Goal: Task Accomplishment & Management: Use online tool/utility

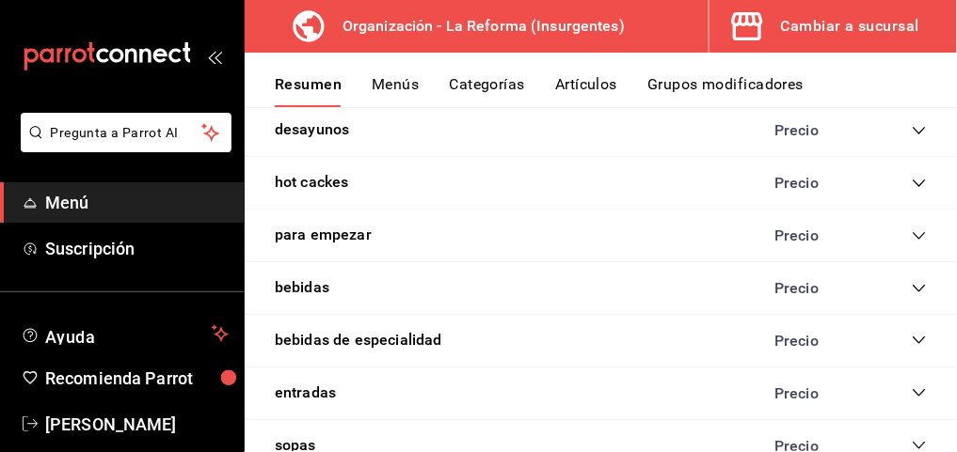
scroll to position [1557, 0]
click at [318, 277] on button "bebidas" at bounding box center [302, 288] width 55 height 22
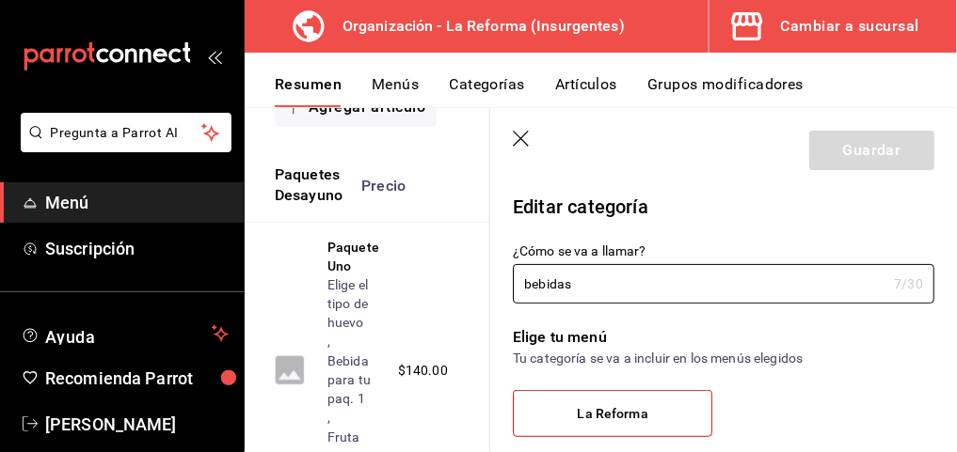
scroll to position [1095, 0]
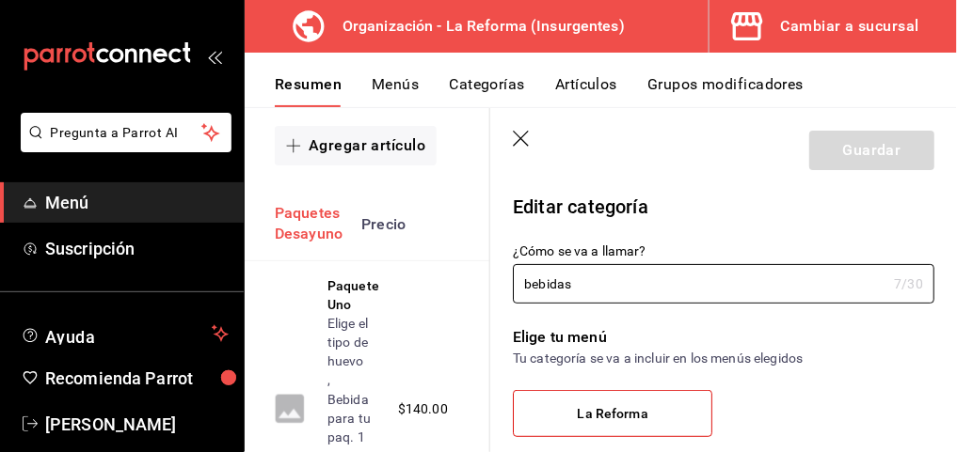
click at [322, 236] on button "Paquetes Desayuno" at bounding box center [309, 224] width 68 height 43
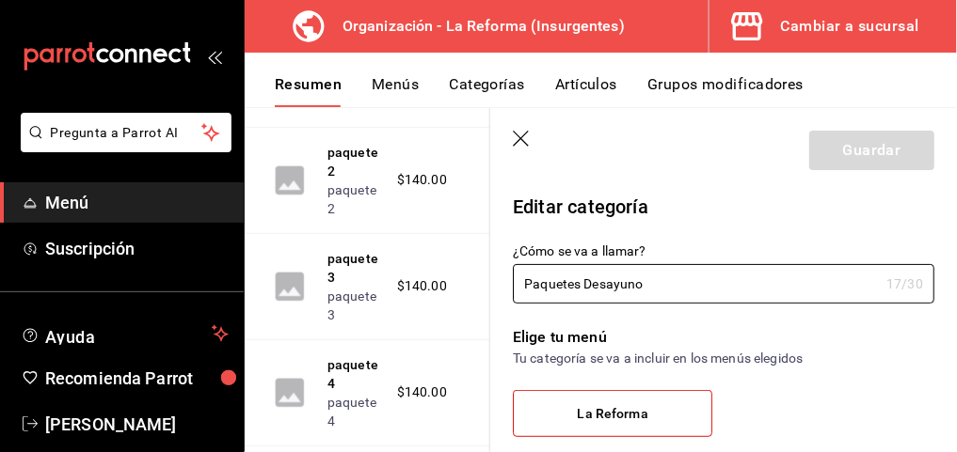
scroll to position [1531, 0]
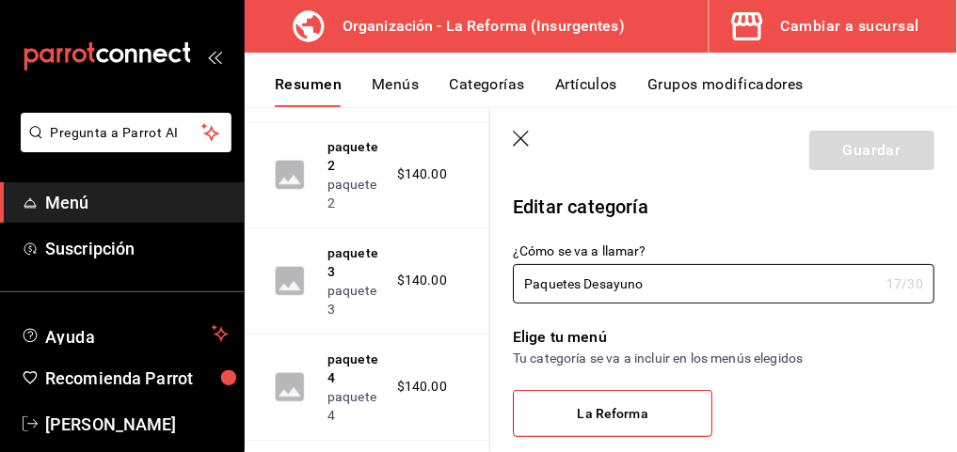
click at [391, 80] on button "Menús" at bounding box center [395, 91] width 47 height 32
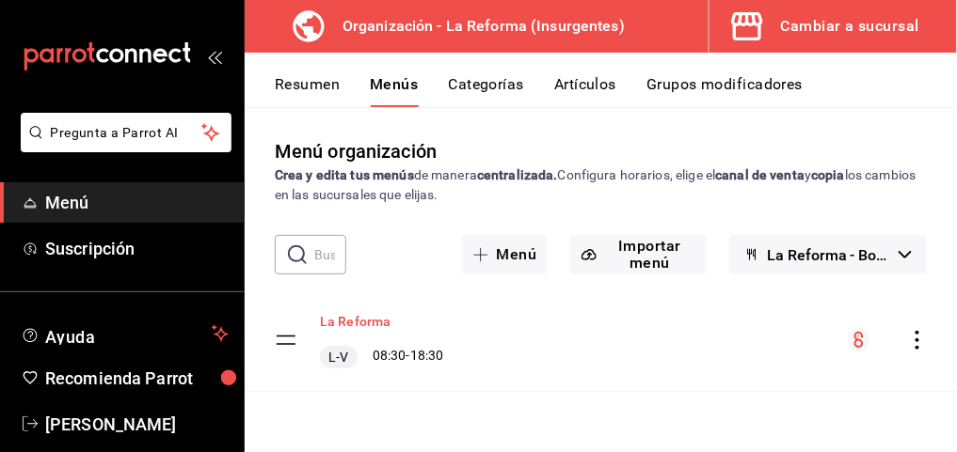
click at [361, 313] on button "La Reforma" at bounding box center [355, 321] width 71 height 19
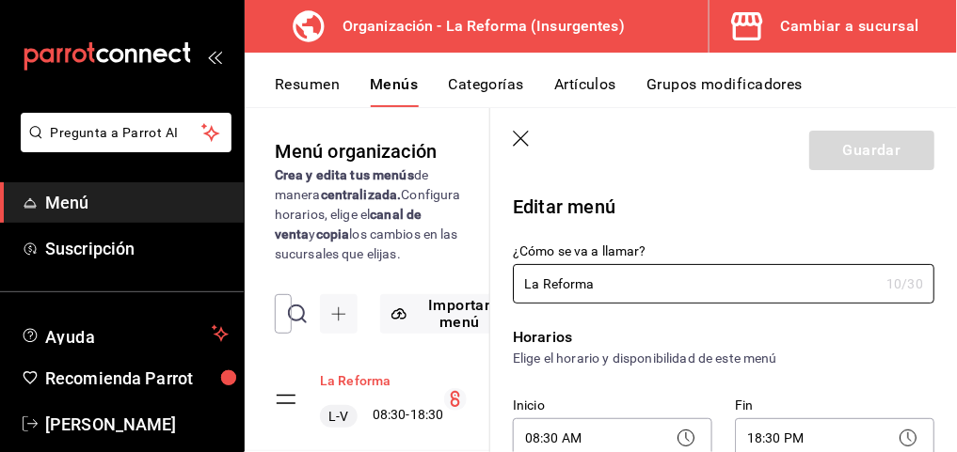
checkbox input "true"
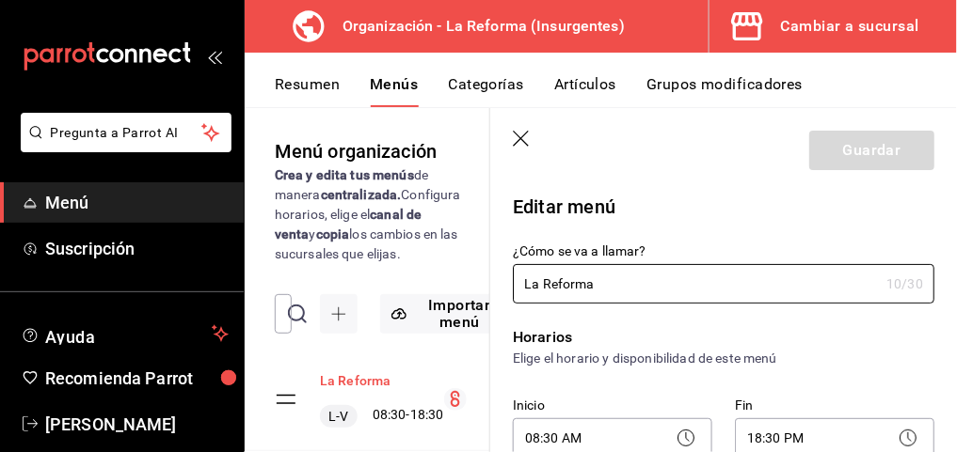
checkbox input "true"
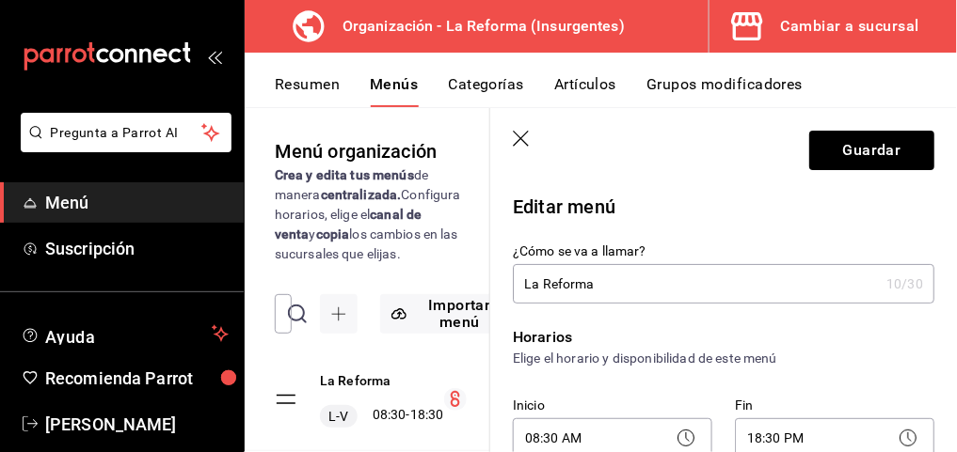
click at [520, 141] on icon "button" at bounding box center [522, 140] width 19 height 19
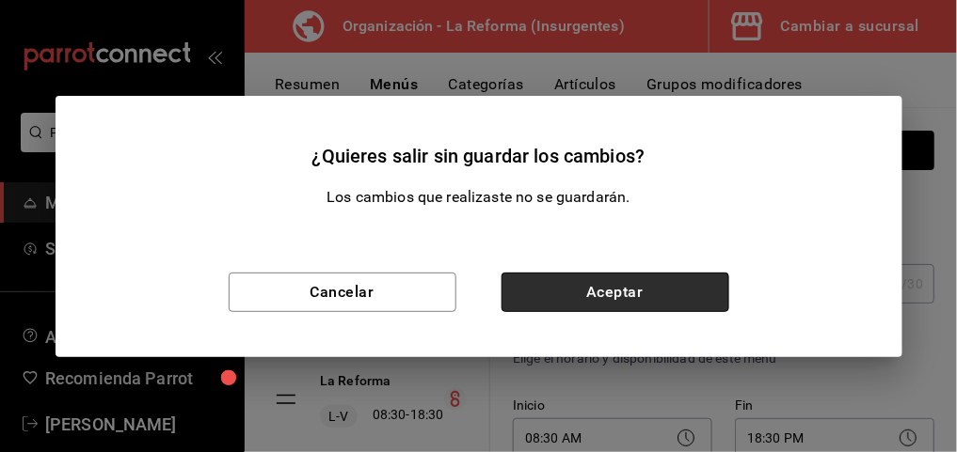
click at [577, 280] on button "Aceptar" at bounding box center [615, 293] width 228 height 40
checkbox input "false"
type input "1756158964561"
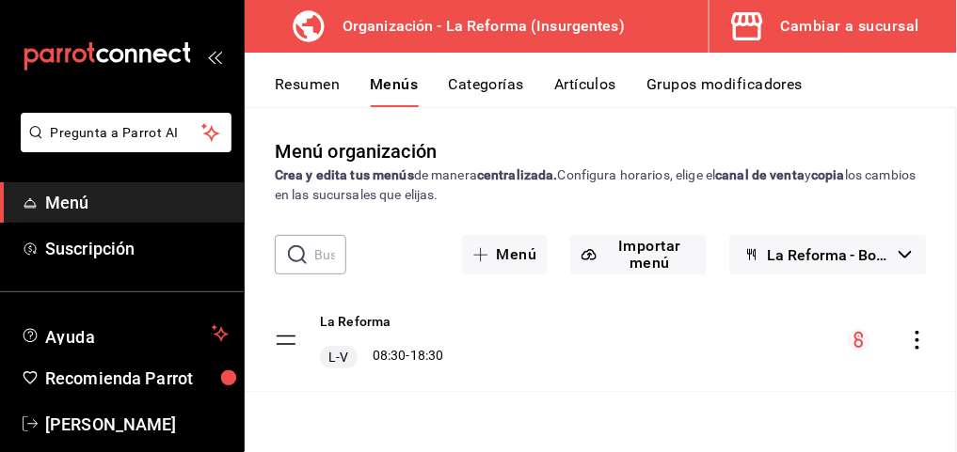
checkbox input "false"
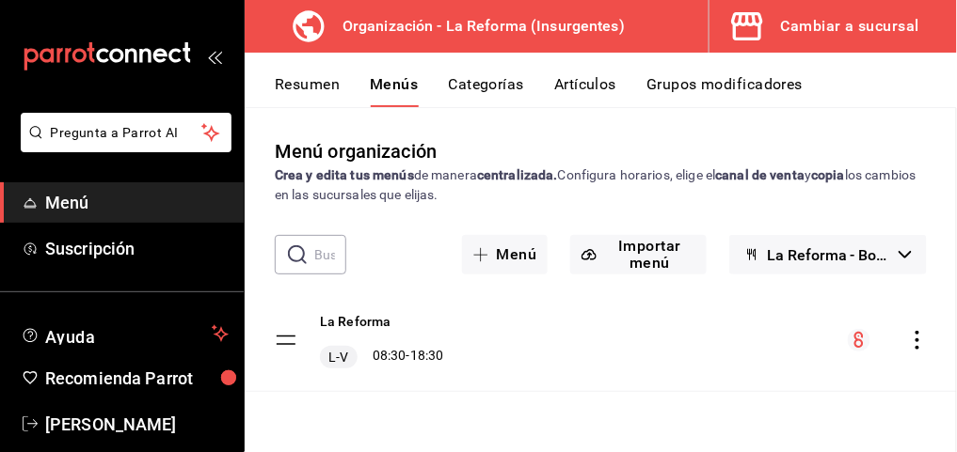
checkbox input "false"
click at [357, 316] on button "La Reforma" at bounding box center [355, 321] width 71 height 19
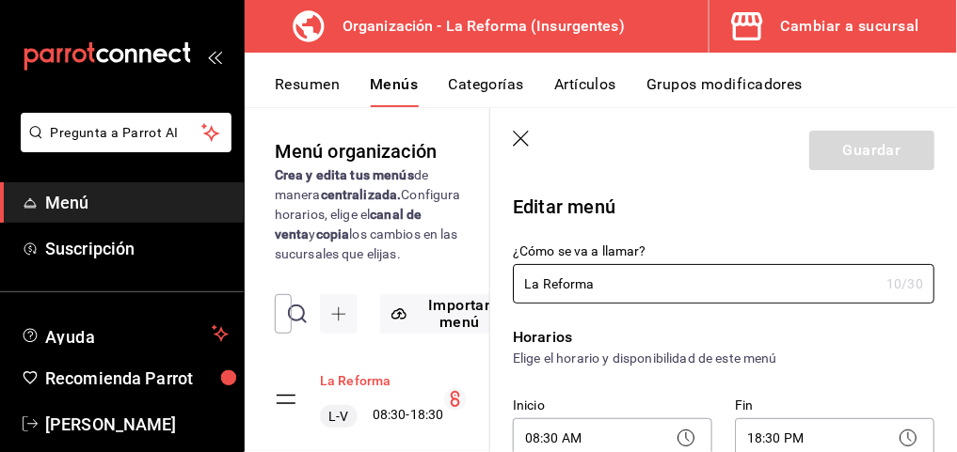
checkbox input "true"
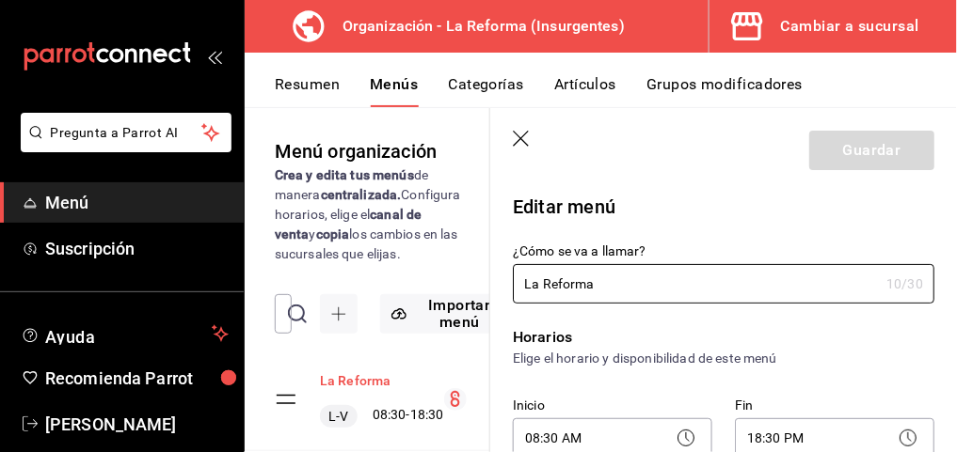
checkbox input "true"
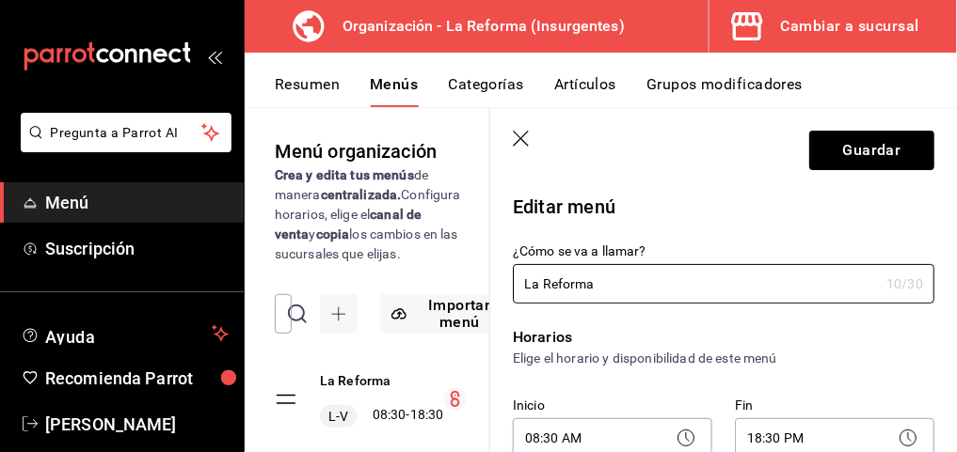
click at [465, 85] on button "Categorías" at bounding box center [487, 91] width 76 height 32
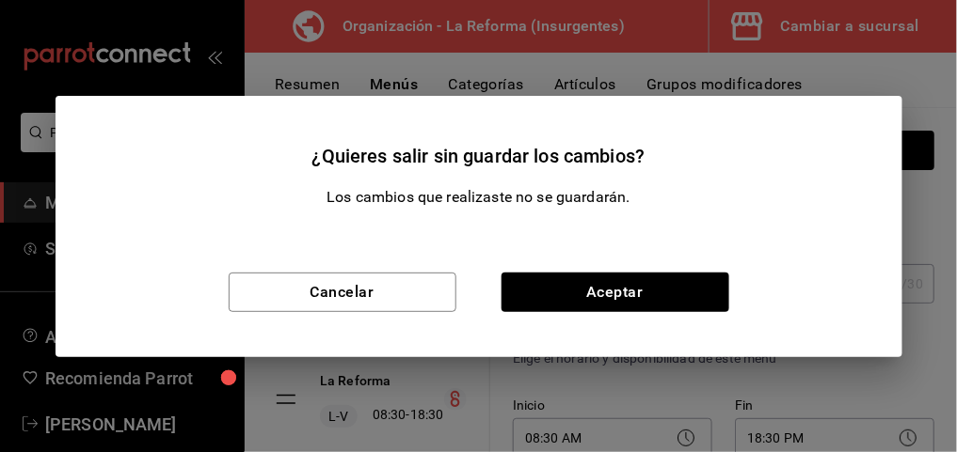
click at [550, 271] on div "Cancelar Aceptar" at bounding box center [478, 293] width 847 height 130
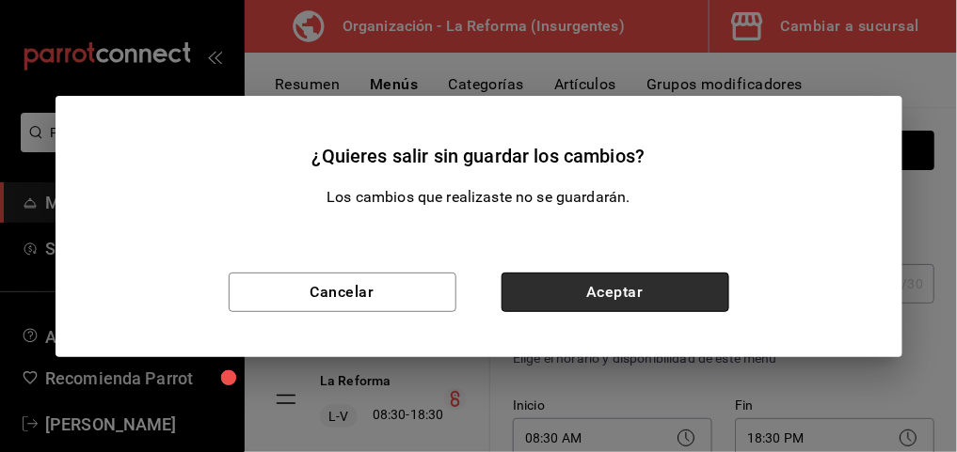
click at [550, 275] on button "Aceptar" at bounding box center [615, 293] width 228 height 40
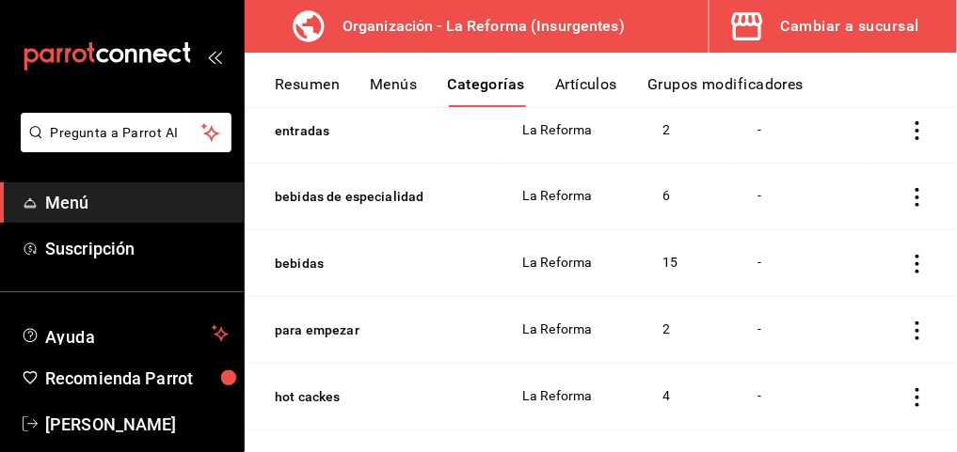
scroll to position [748, 0]
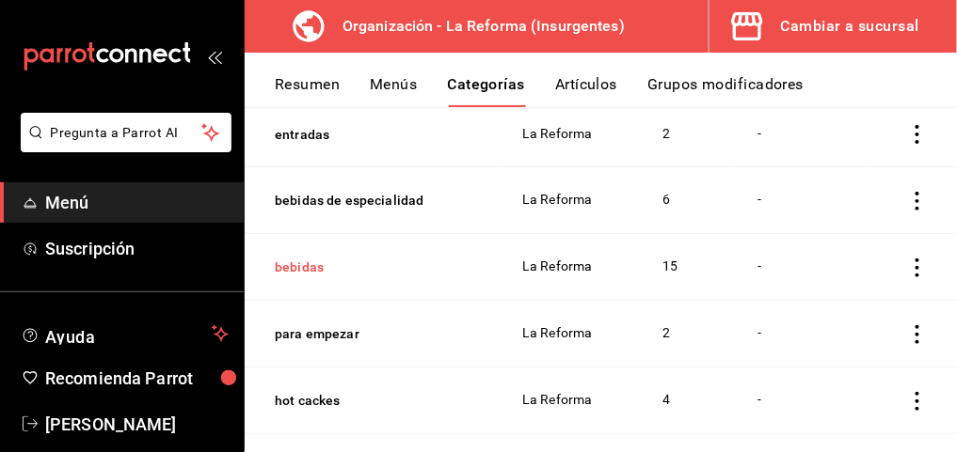
click at [314, 270] on button "bebidas" at bounding box center [369, 268] width 188 height 19
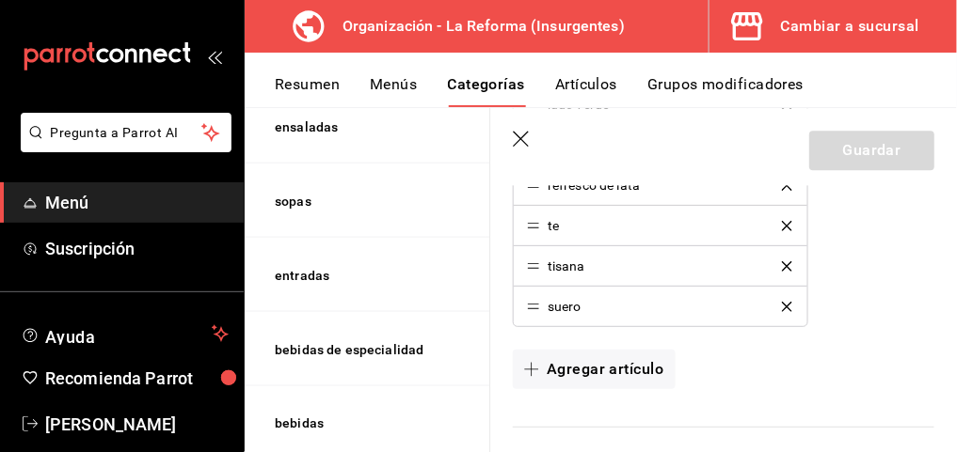
scroll to position [1025, 0]
drag, startPoint x: 615, startPoint y: 361, endPoint x: 559, endPoint y: 358, distance: 56.5
click at [559, 358] on button "Agregar artículo" at bounding box center [594, 369] width 162 height 40
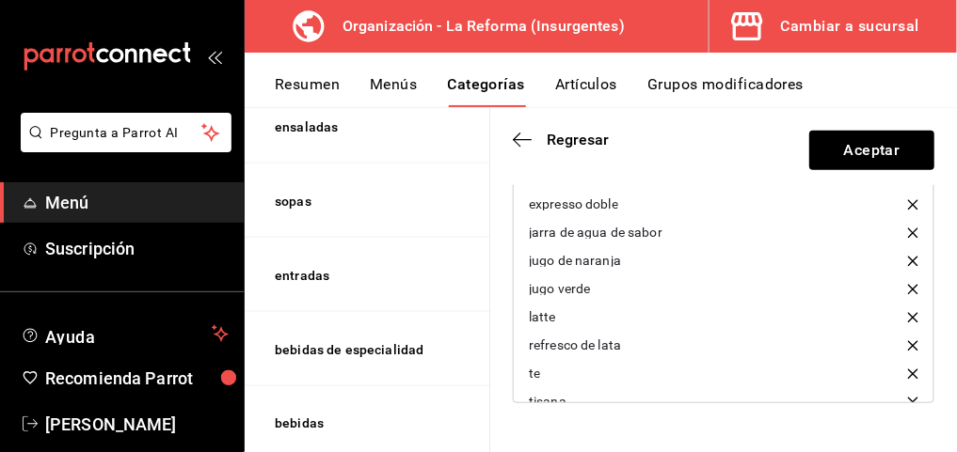
scroll to position [204, 0]
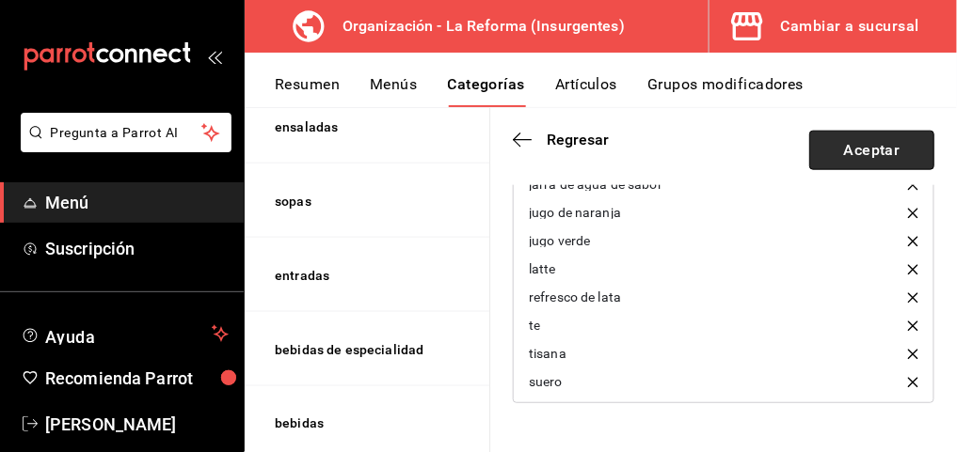
click at [848, 154] on button "Aceptar" at bounding box center [871, 151] width 125 height 40
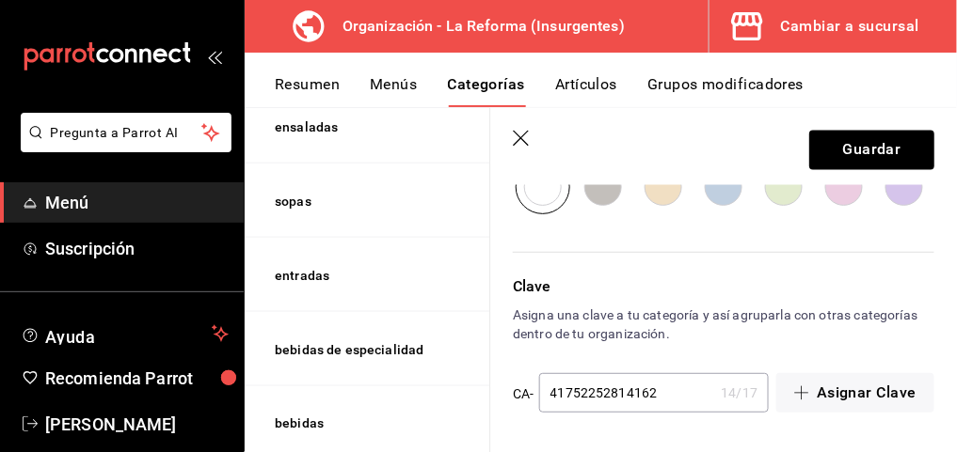
scroll to position [779, 0]
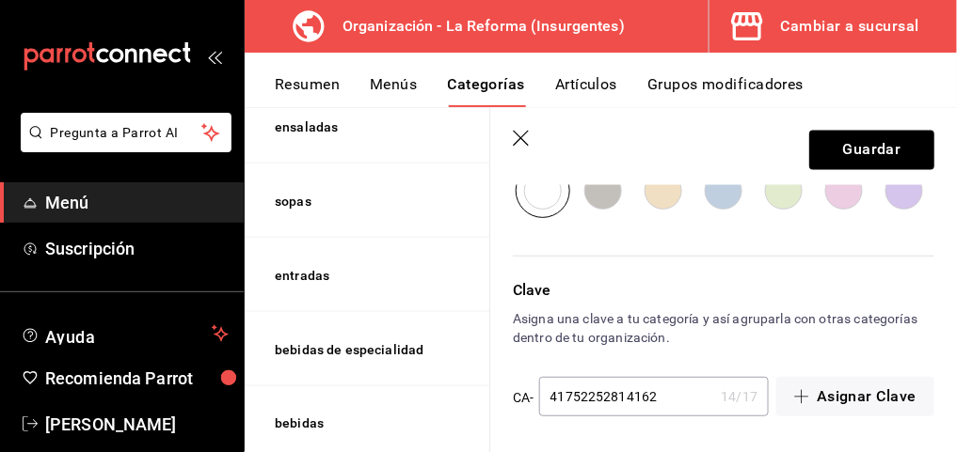
click at [613, 88] on button "Artículos" at bounding box center [586, 91] width 62 height 32
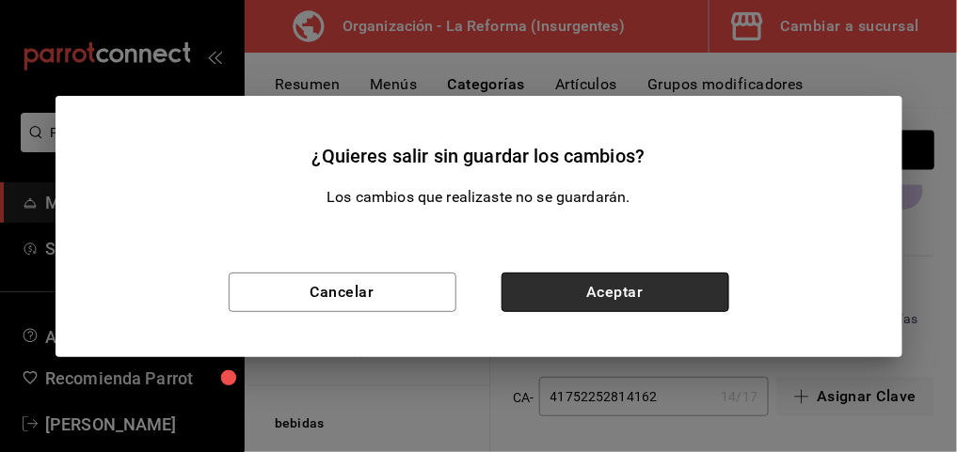
click at [591, 290] on button "Aceptar" at bounding box center [615, 293] width 228 height 40
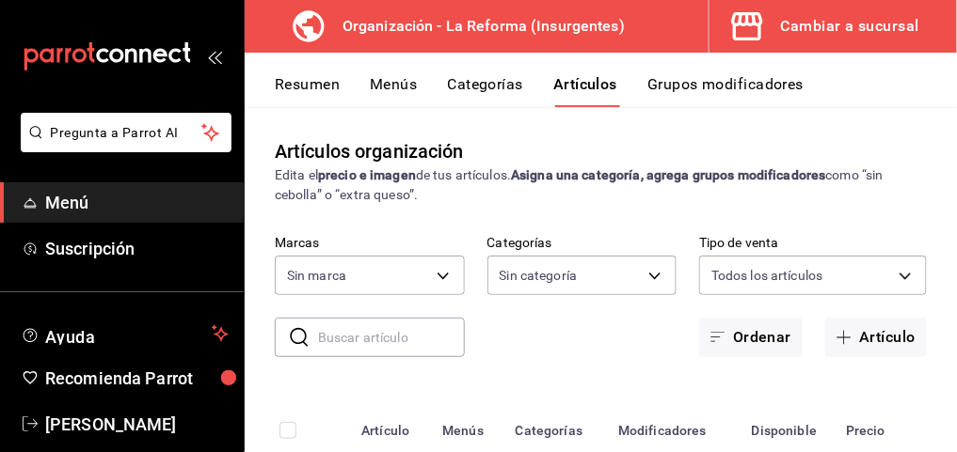
type input "64c71c5b-66ef-4c6c-8ff4-f83e5726a633"
type input "980375b0-baeb-4d59-aa06-94099be9726d,42af142e-e3bb-4290-9b57-c52a2d49a6ee,dad3d…"
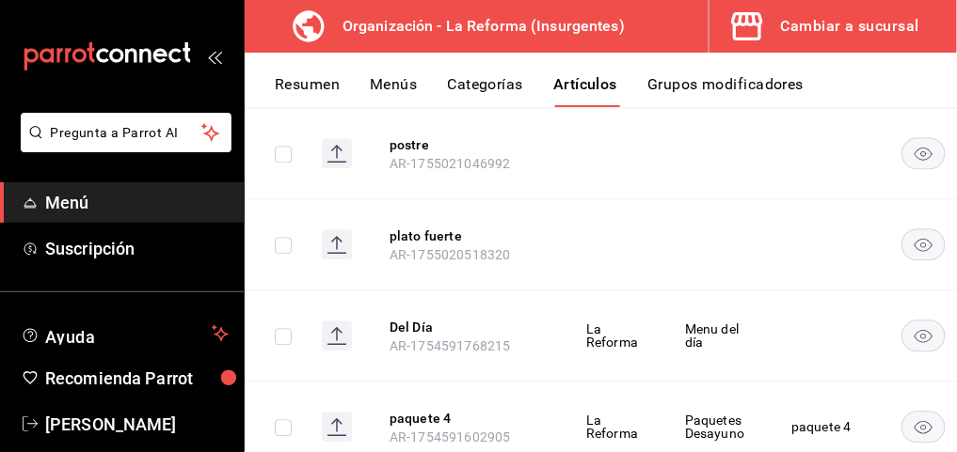
scroll to position [1261, 0]
click at [286, 238] on input "checkbox" at bounding box center [283, 244] width 17 height 17
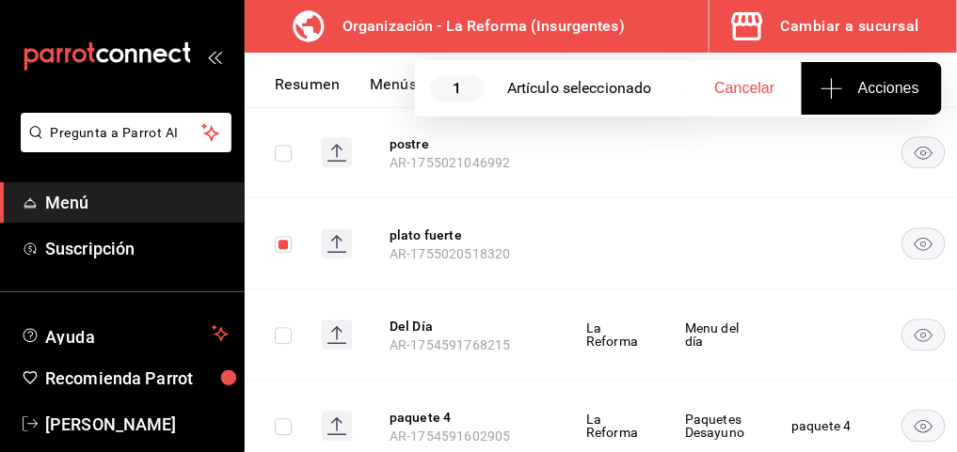
click at [286, 238] on input "checkbox" at bounding box center [283, 244] width 17 height 17
checkbox input "false"
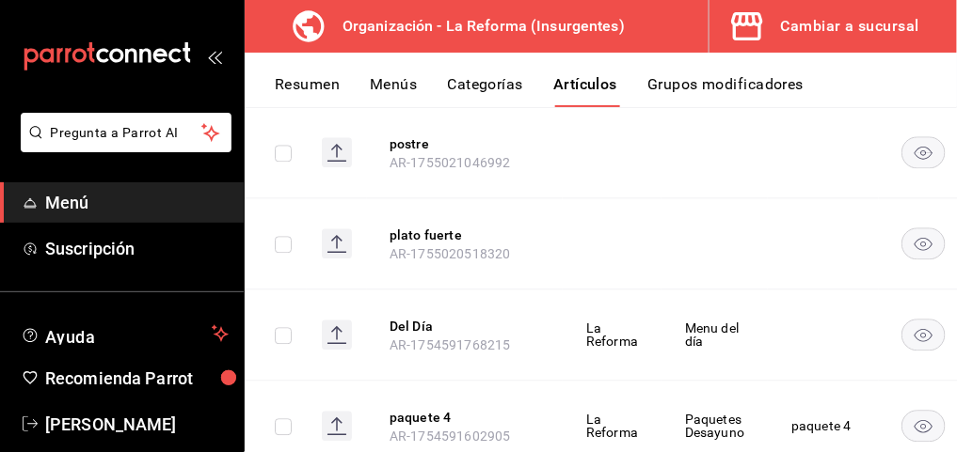
click at [336, 236] on icon at bounding box center [337, 242] width 2 height 12
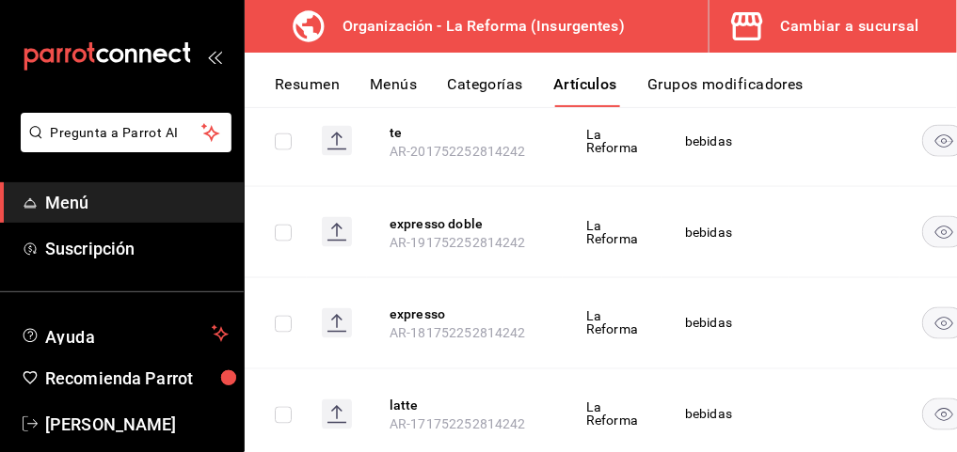
scroll to position [5716, 0]
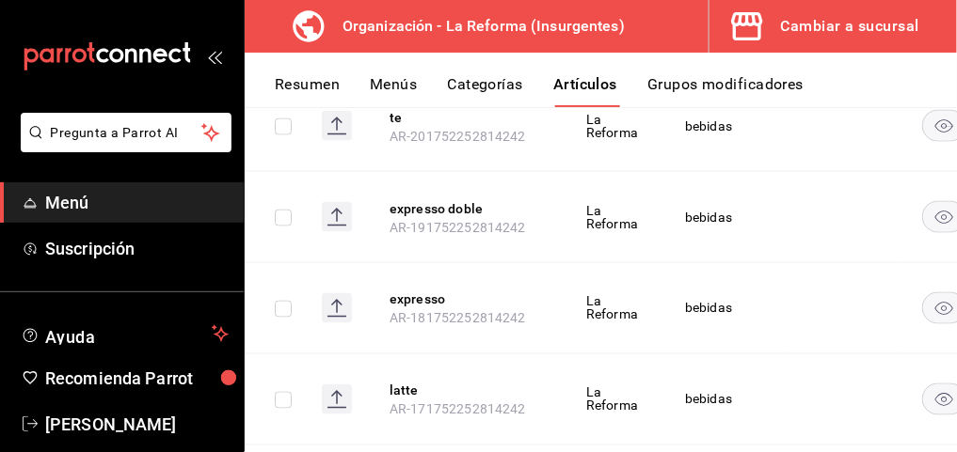
click at [659, 80] on button "Grupos modificadores" at bounding box center [725, 91] width 156 height 32
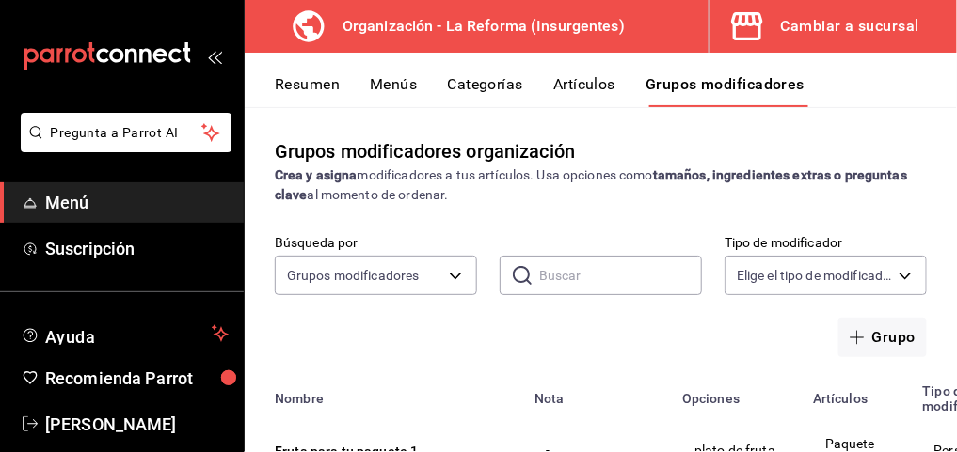
click at [599, 79] on button "Artículos" at bounding box center [584, 91] width 62 height 32
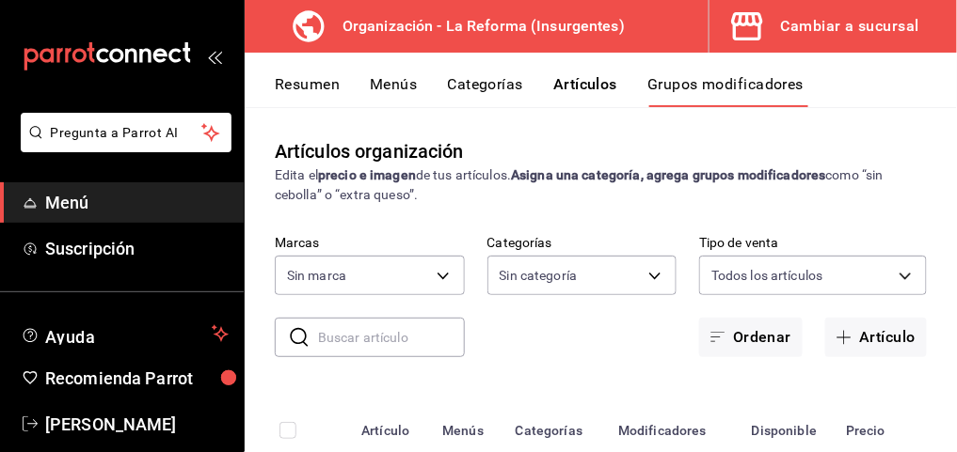
type input "64c71c5b-66ef-4c6c-8ff4-f83e5726a633"
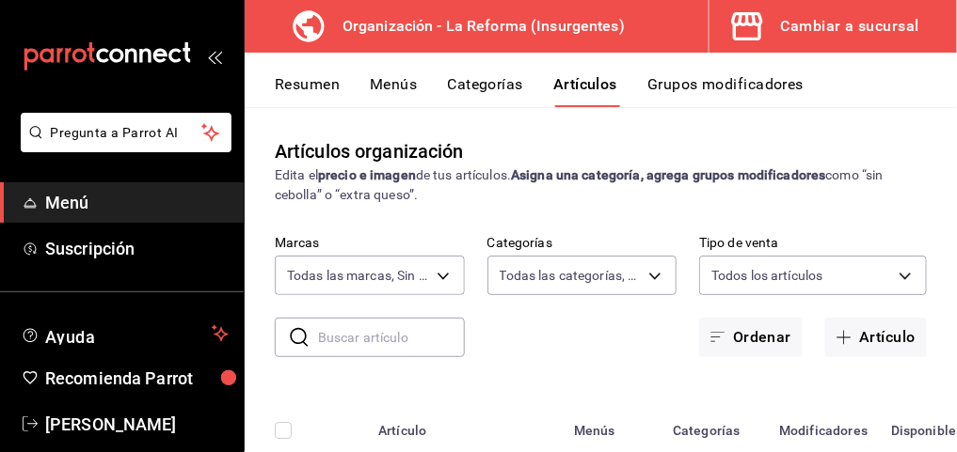
type input "980375b0-baeb-4d59-aa06-94099be9726d,42af142e-e3bb-4290-9b57-c52a2d49a6ee,dad3d…"
click at [488, 87] on button "Categorías" at bounding box center [486, 91] width 76 height 32
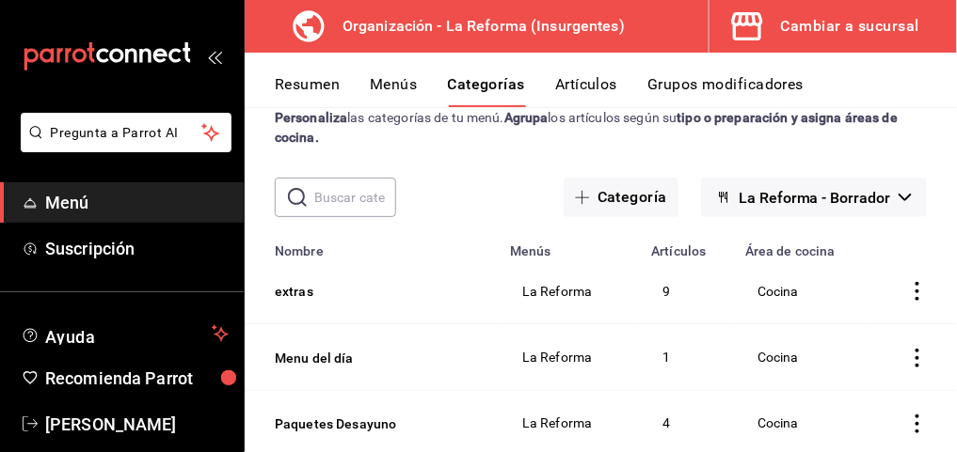
scroll to position [58, 0]
click at [579, 199] on icon "button" at bounding box center [582, 196] width 15 height 15
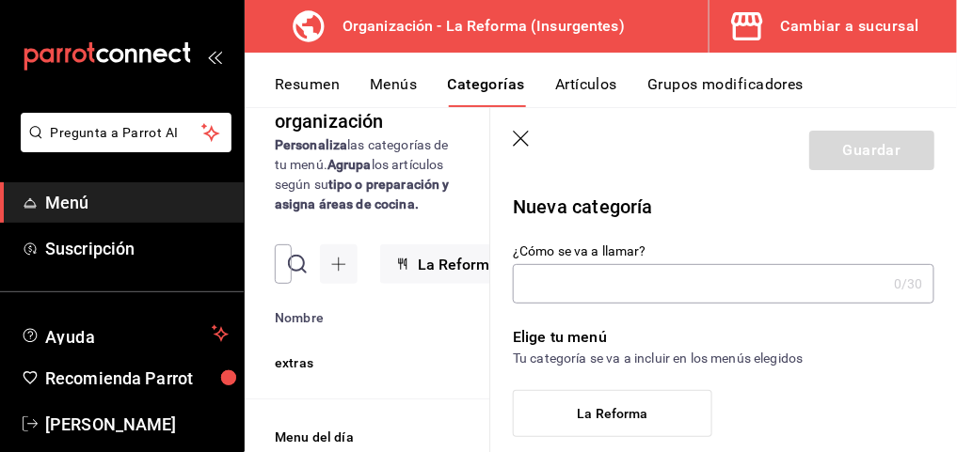
click at [521, 134] on icon "button" at bounding box center [522, 140] width 19 height 19
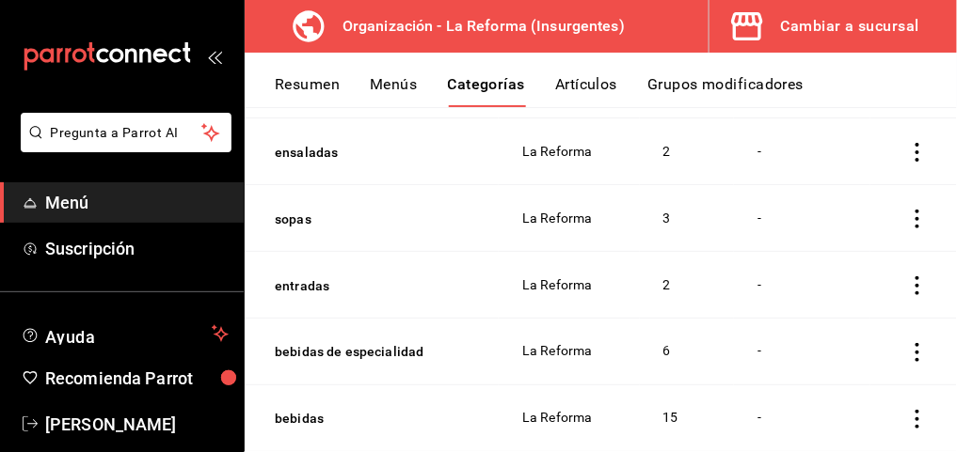
scroll to position [597, 0]
drag, startPoint x: 354, startPoint y: 409, endPoint x: 301, endPoint y: 416, distance: 53.1
click at [301, 416] on button "bebidas" at bounding box center [369, 418] width 188 height 19
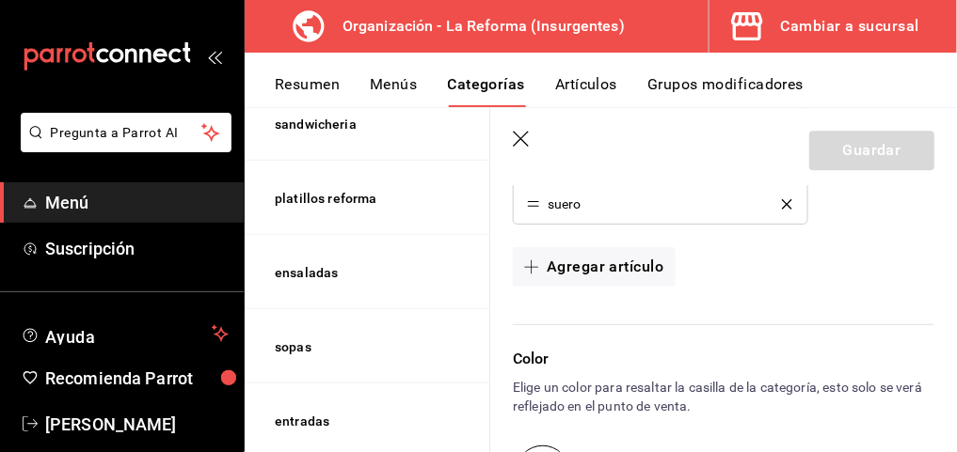
scroll to position [1128, 0]
click at [574, 258] on button "Agregar artículo" at bounding box center [594, 266] width 162 height 40
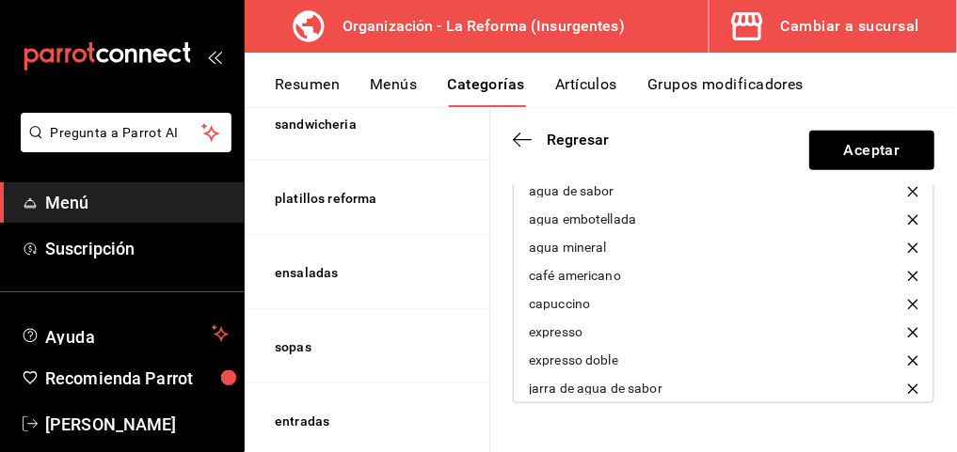
scroll to position [204, 0]
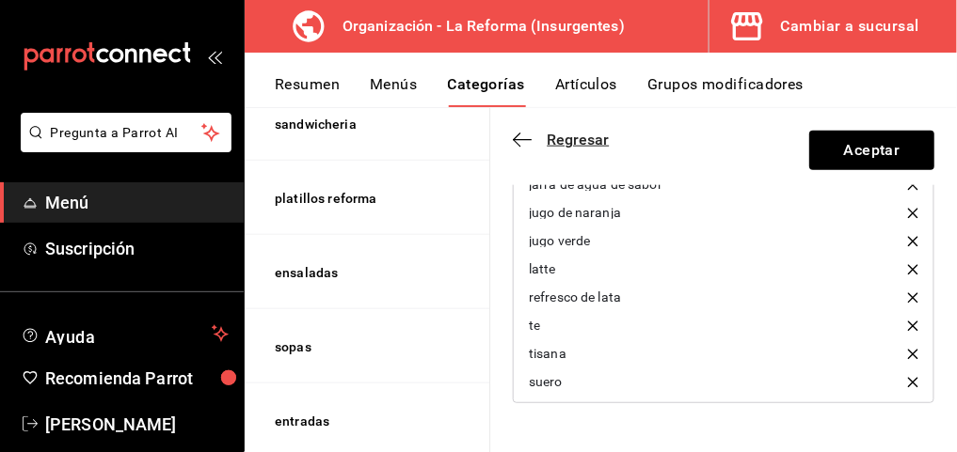
click at [525, 137] on icon "button" at bounding box center [522, 140] width 19 height 17
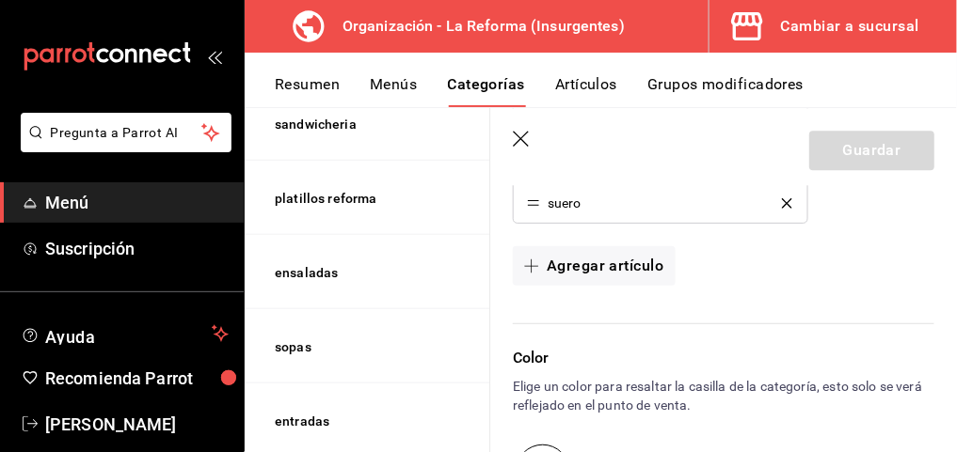
click at [525, 137] on icon "button" at bounding box center [522, 140] width 19 height 19
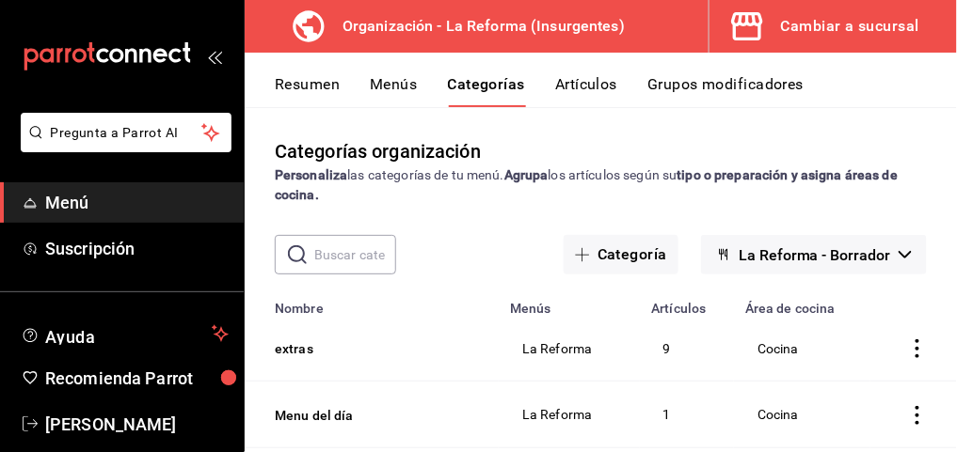
click at [380, 97] on button "Menús" at bounding box center [393, 91] width 47 height 32
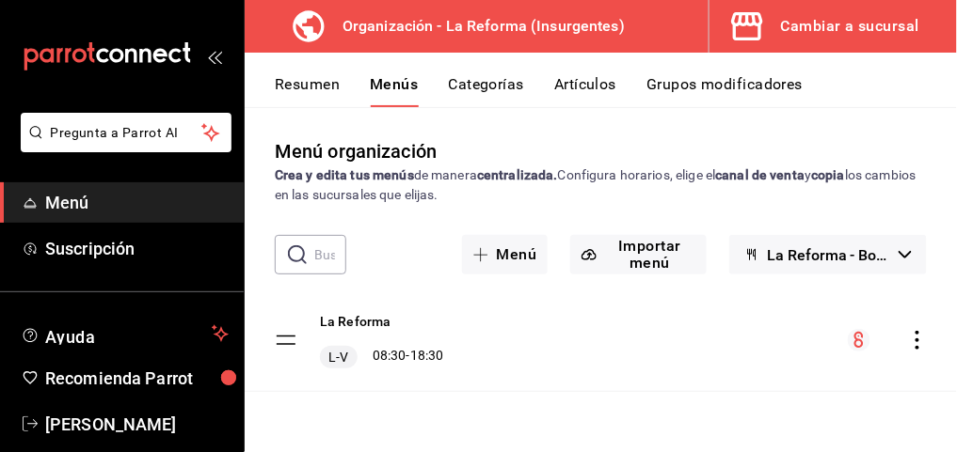
click at [303, 83] on button "Resumen" at bounding box center [307, 91] width 65 height 32
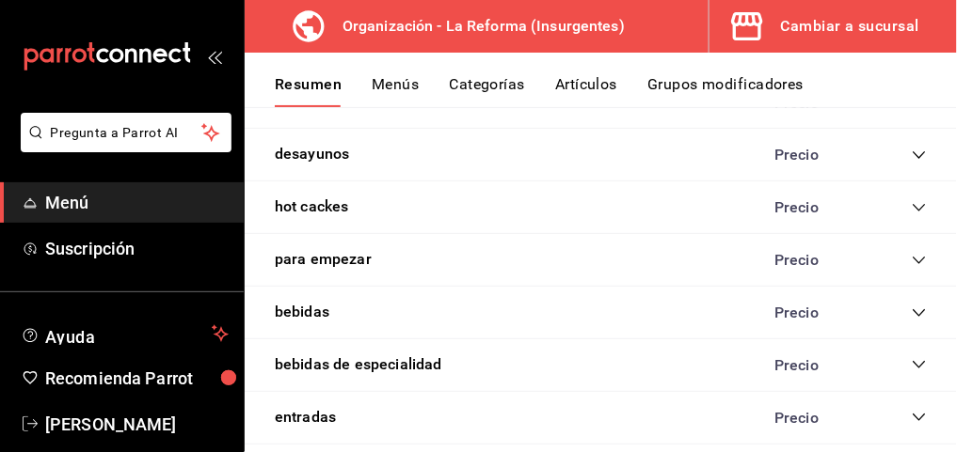
scroll to position [1532, 0]
click at [317, 301] on button "bebidas" at bounding box center [302, 312] width 55 height 22
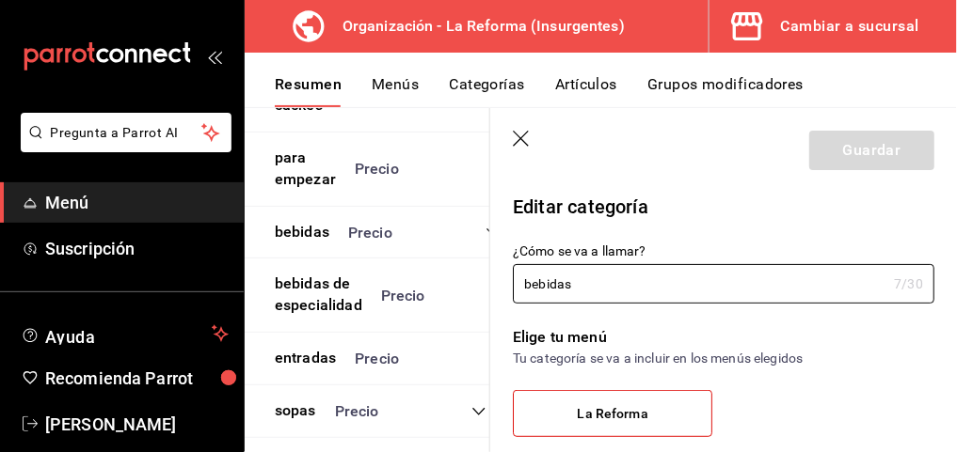
scroll to position [2196, 0]
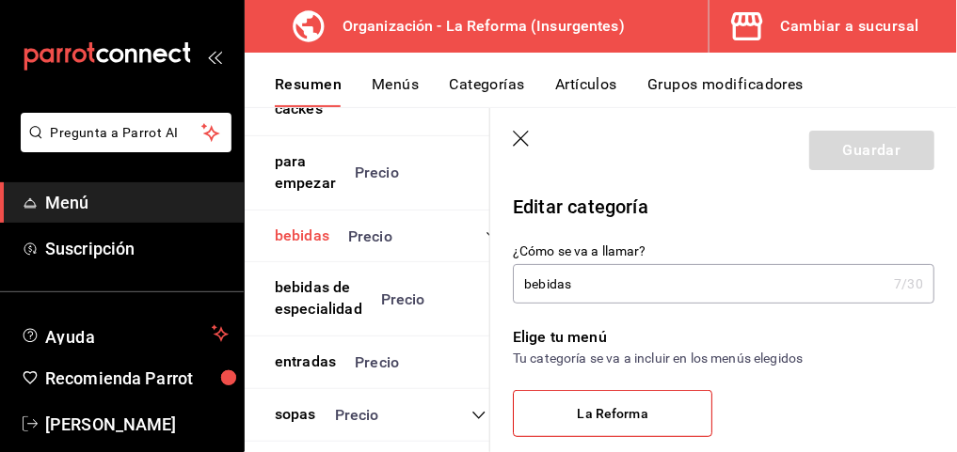
click at [289, 247] on button "bebidas" at bounding box center [302, 237] width 55 height 22
click at [317, 247] on button "bebidas" at bounding box center [302, 237] width 55 height 22
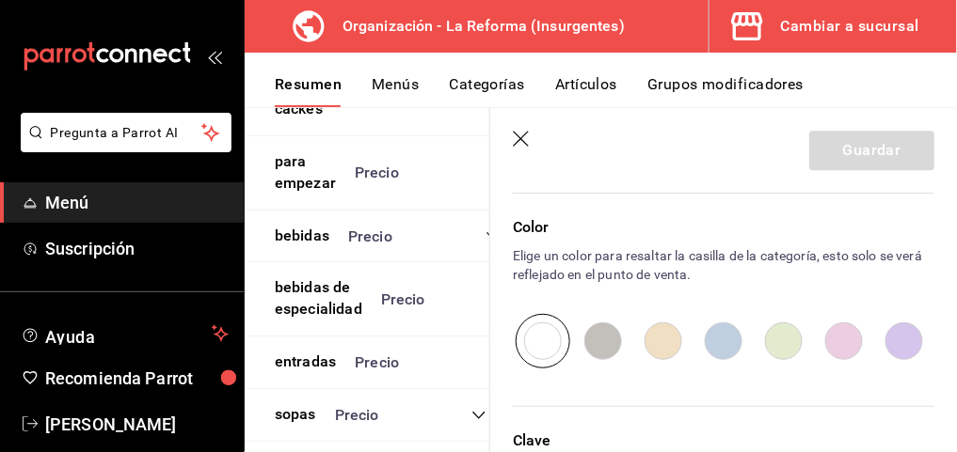
scroll to position [1403, 0]
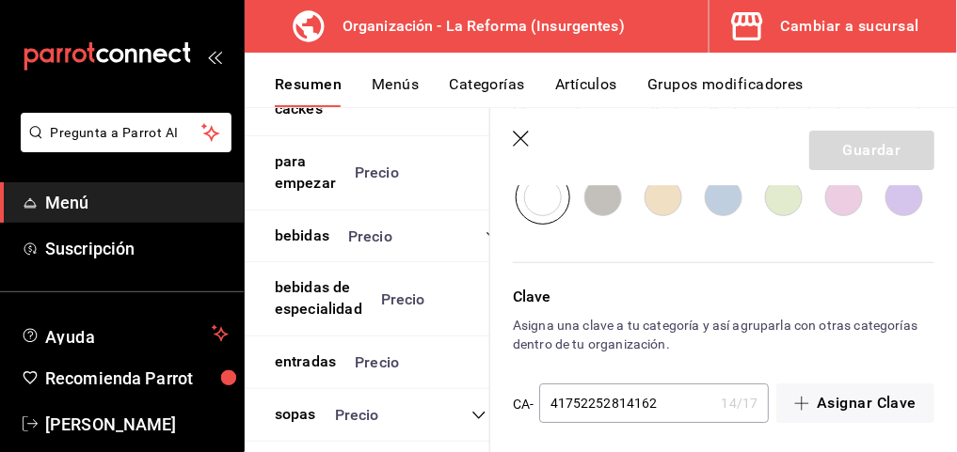
click at [515, 133] on icon "button" at bounding box center [521, 139] width 16 height 16
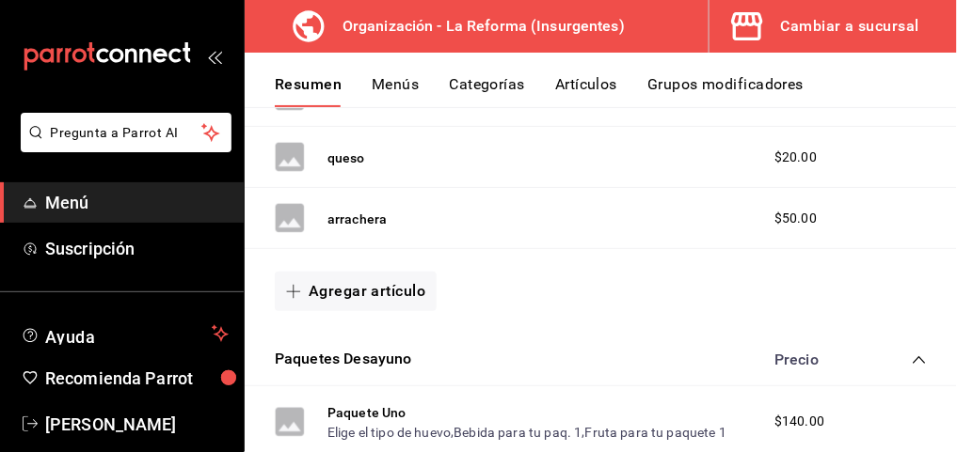
scroll to position [778, 0]
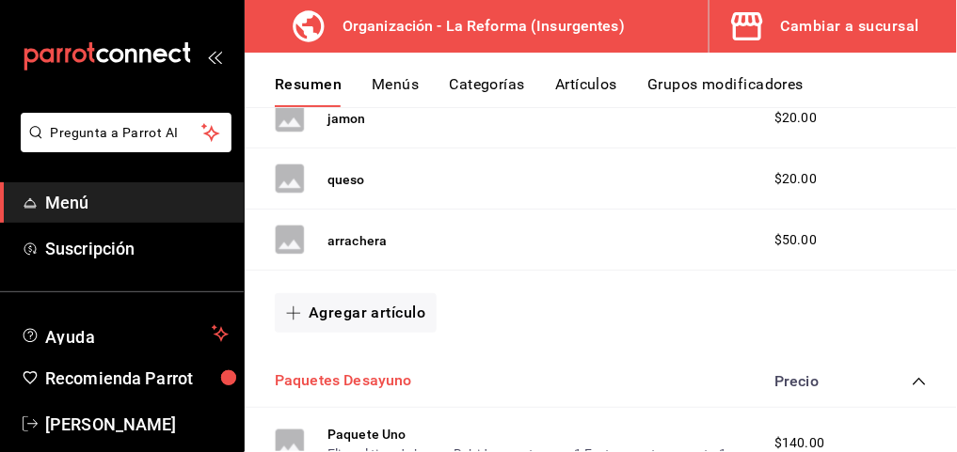
click at [344, 373] on button "Paquetes Desayuno" at bounding box center [343, 382] width 137 height 22
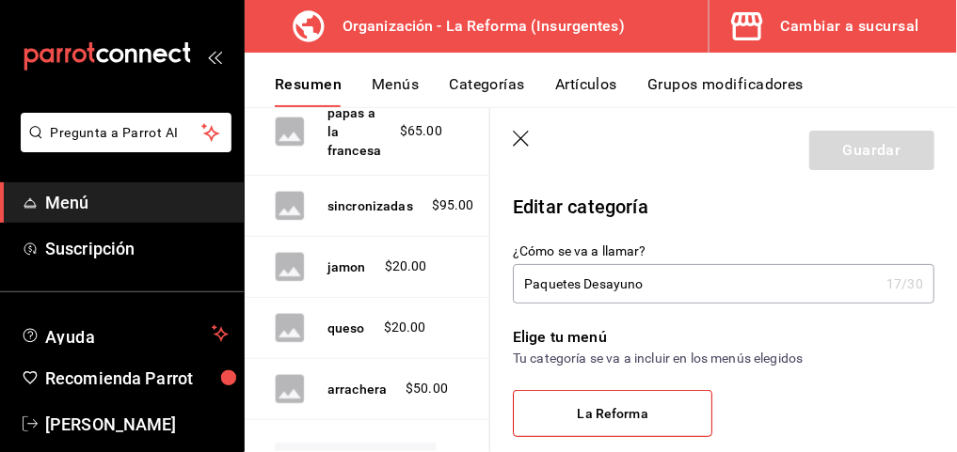
click at [516, 140] on icon "button" at bounding box center [522, 140] width 19 height 19
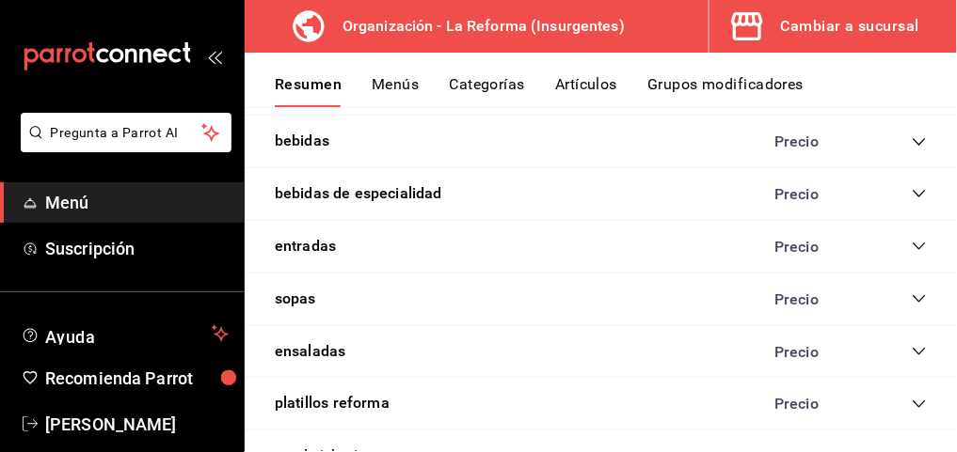
scroll to position [1711, 0]
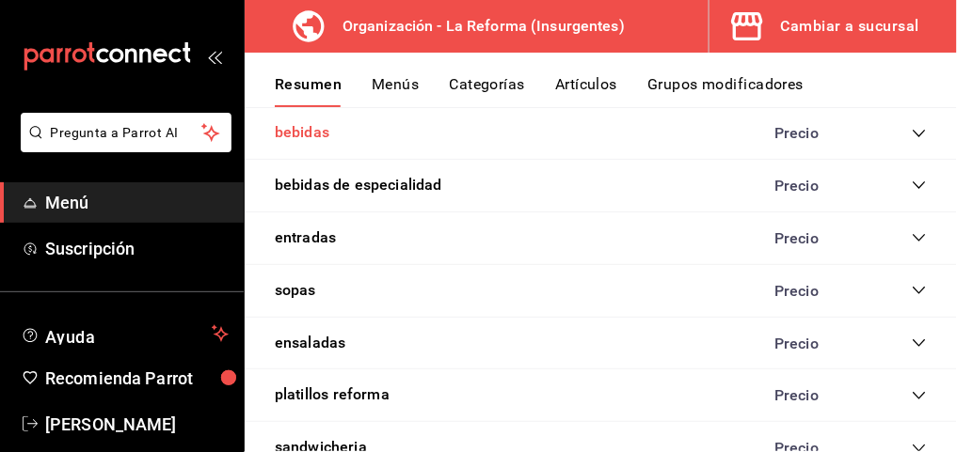
click at [302, 129] on button "bebidas" at bounding box center [302, 133] width 55 height 22
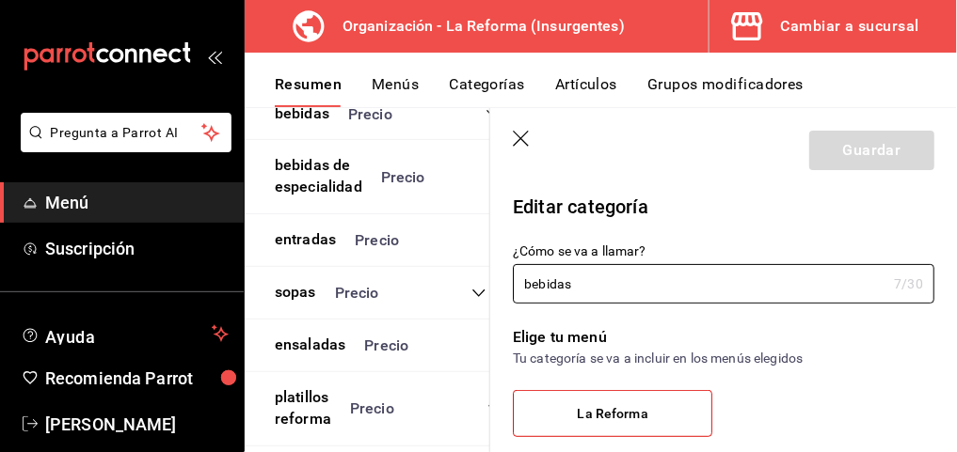
scroll to position [2300, 0]
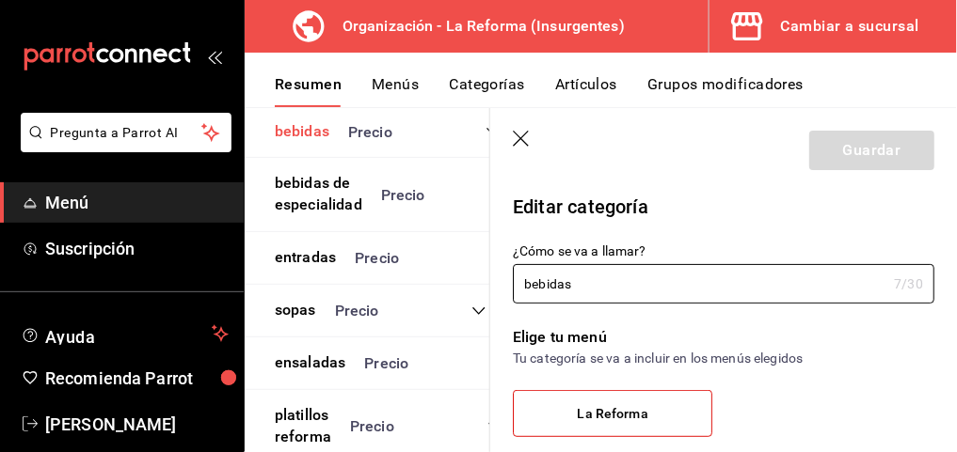
click at [310, 143] on button "bebidas" at bounding box center [302, 132] width 55 height 22
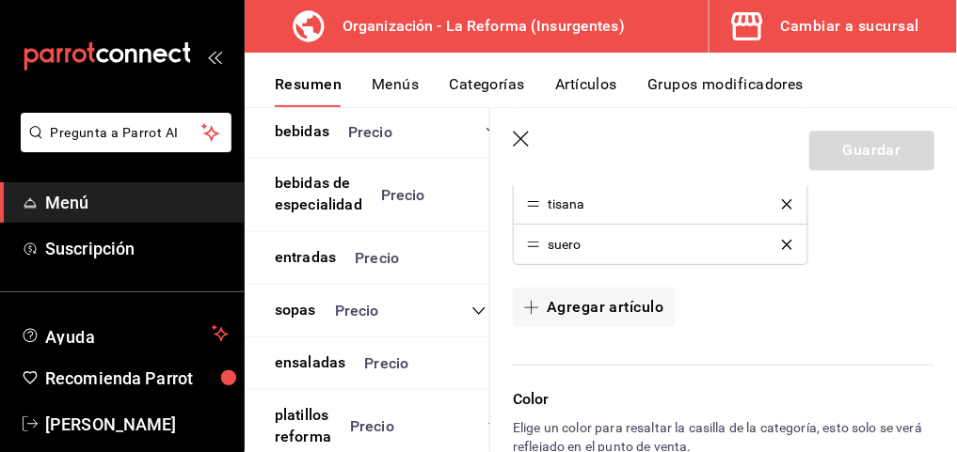
scroll to position [1121, 0]
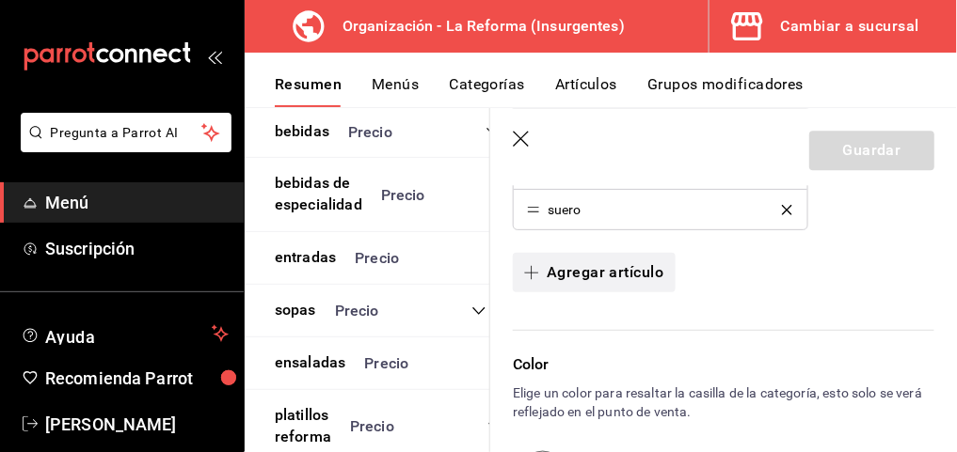
click at [607, 271] on button "Agregar artículo" at bounding box center [594, 273] width 162 height 40
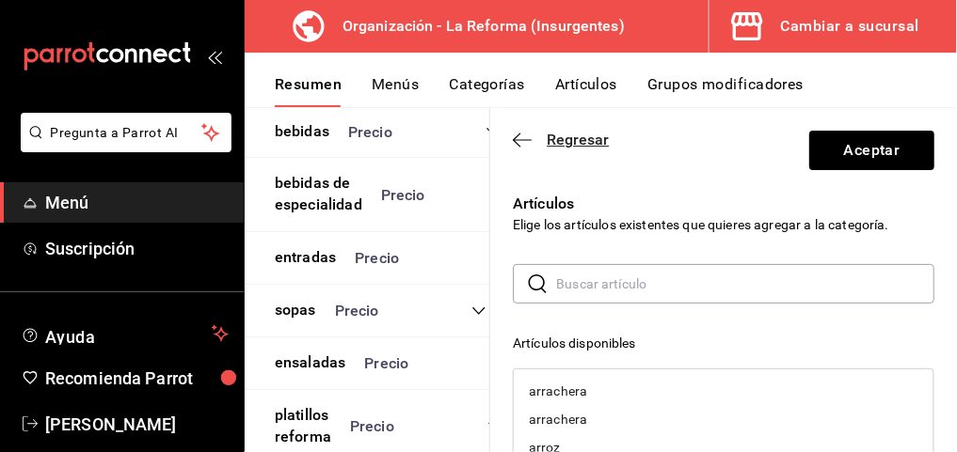
click at [518, 139] on icon "button" at bounding box center [522, 139] width 19 height 1
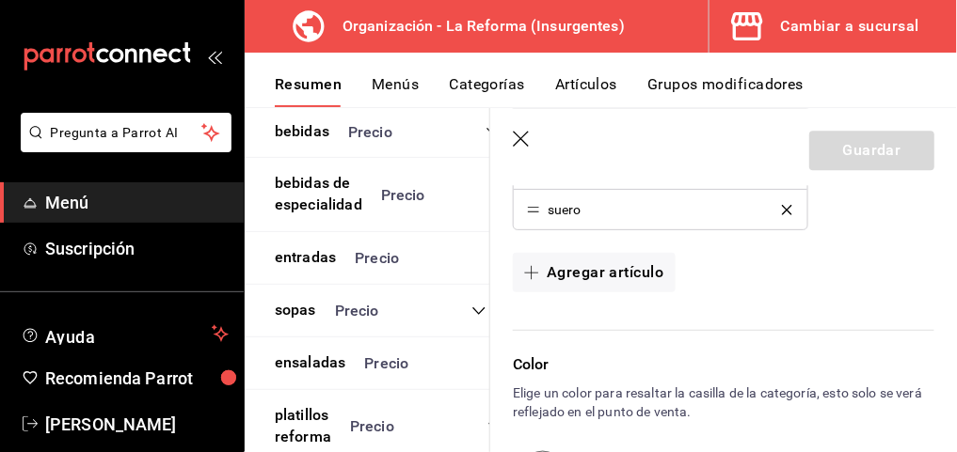
click at [518, 139] on icon "button" at bounding box center [521, 139] width 16 height 16
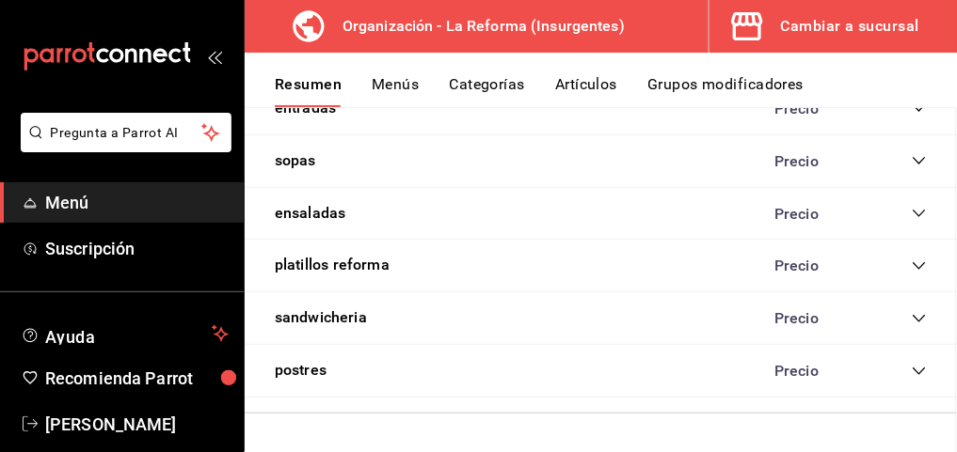
scroll to position [1827, 0]
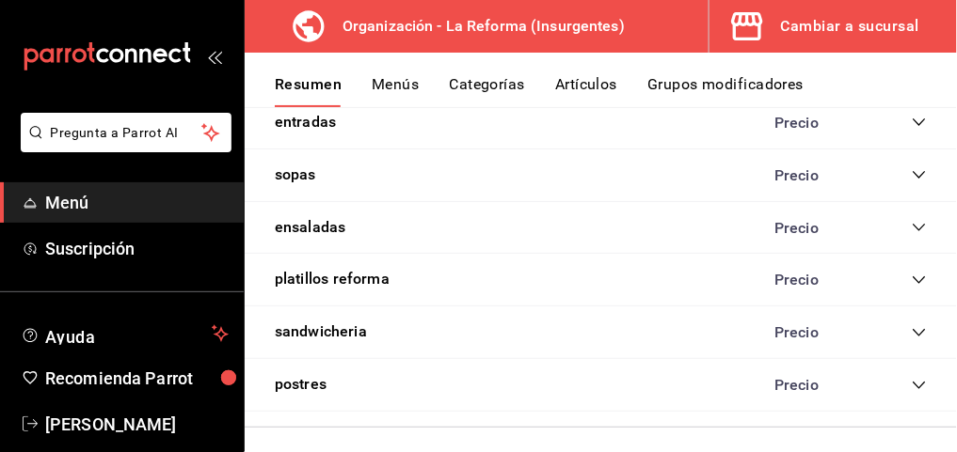
click at [406, 91] on button "Menús" at bounding box center [395, 91] width 47 height 32
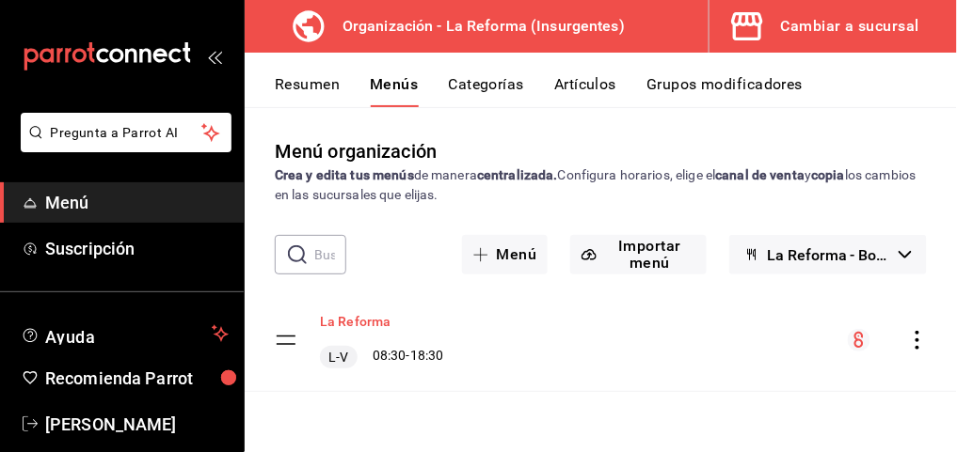
click at [372, 323] on button "La Reforma" at bounding box center [355, 321] width 71 height 19
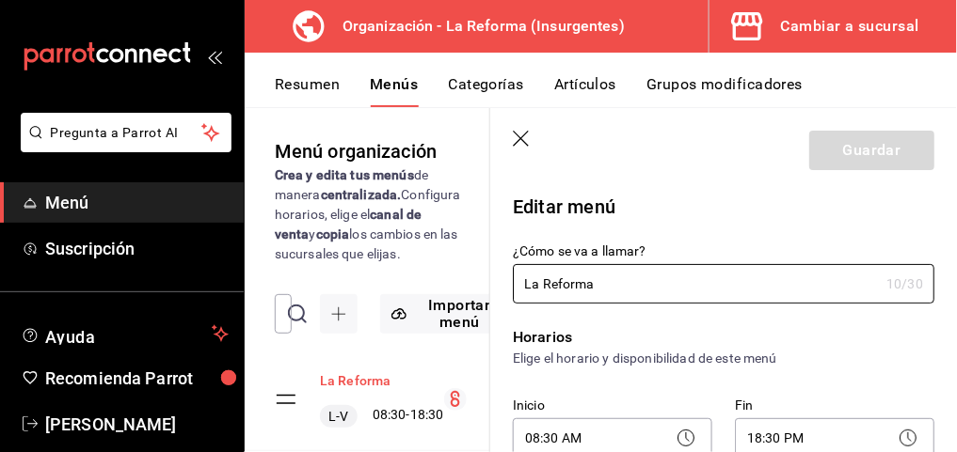
checkbox input "true"
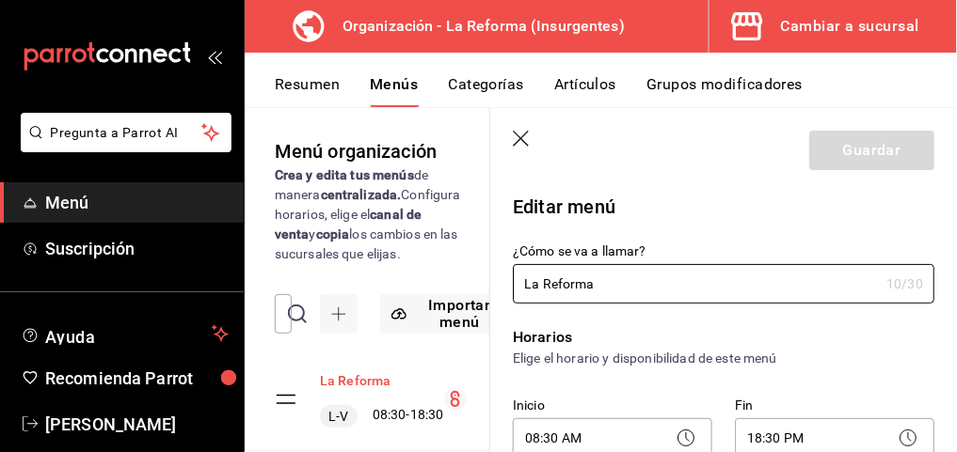
checkbox input "true"
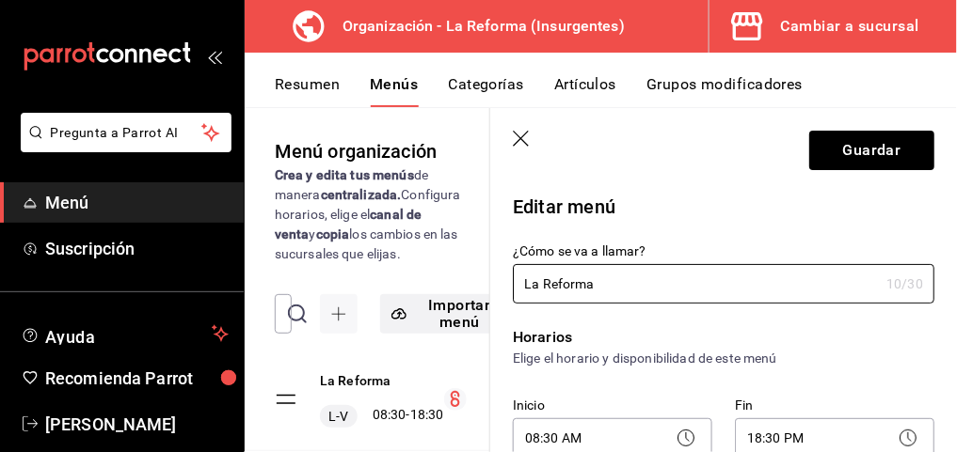
scroll to position [83, 0]
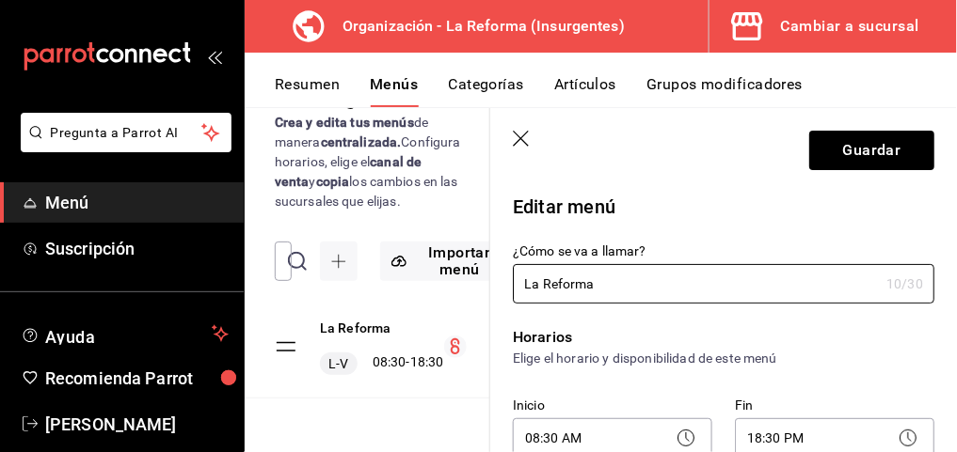
click at [595, 89] on button "Artículos" at bounding box center [585, 91] width 62 height 32
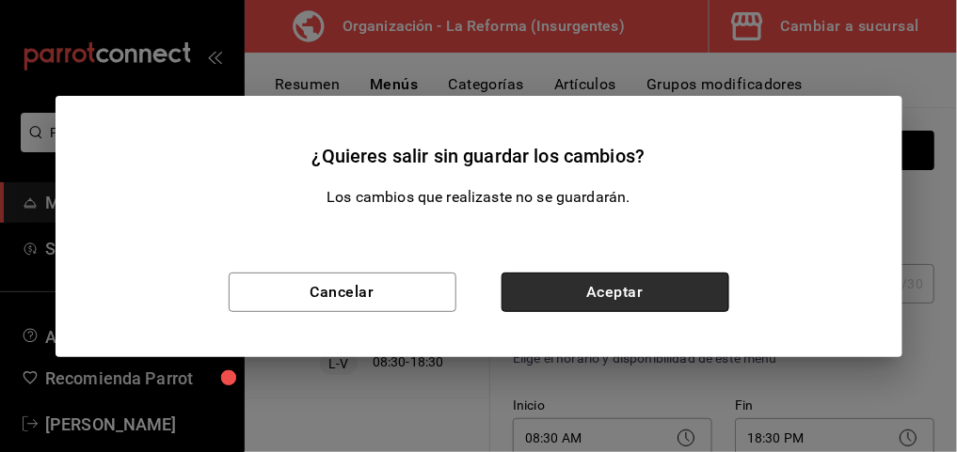
click at [531, 295] on button "Aceptar" at bounding box center [615, 293] width 228 height 40
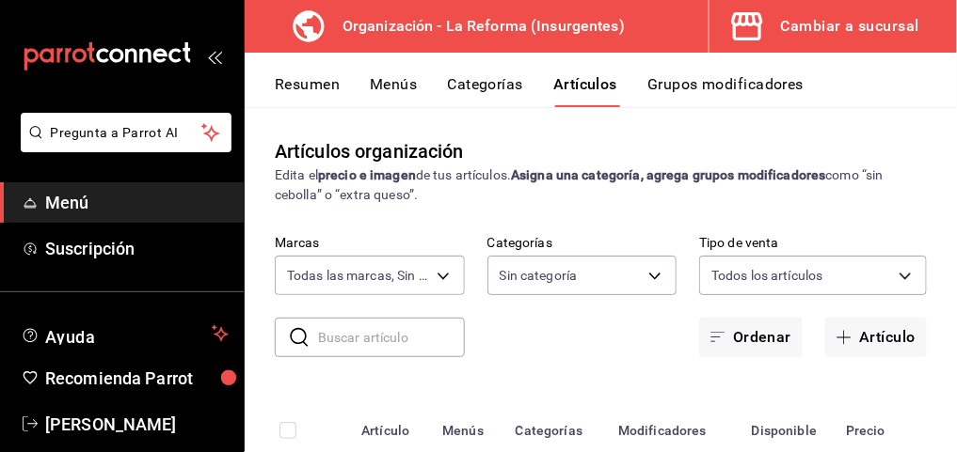
type input "64c71c5b-66ef-4c6c-8ff4-f83e5726a633"
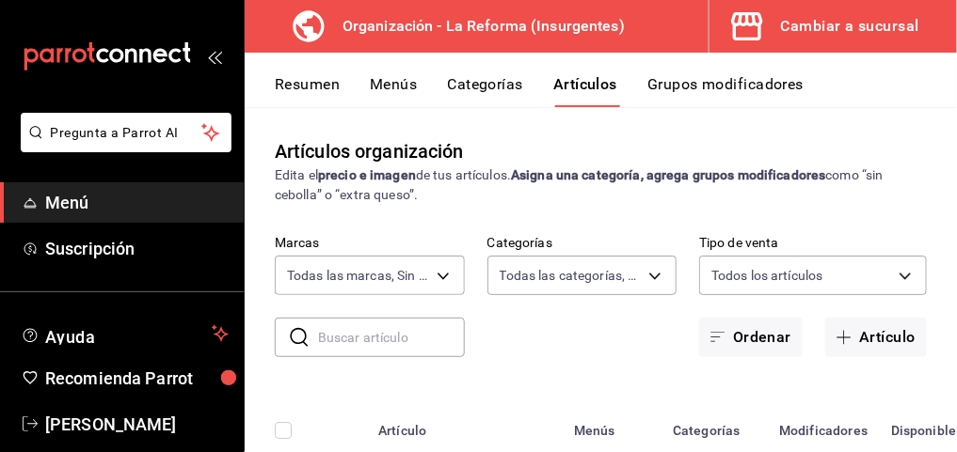
type input "980375b0-baeb-4d59-aa06-94099be9726d,42af142e-e3bb-4290-9b57-c52a2d49a6ee,dad3d…"
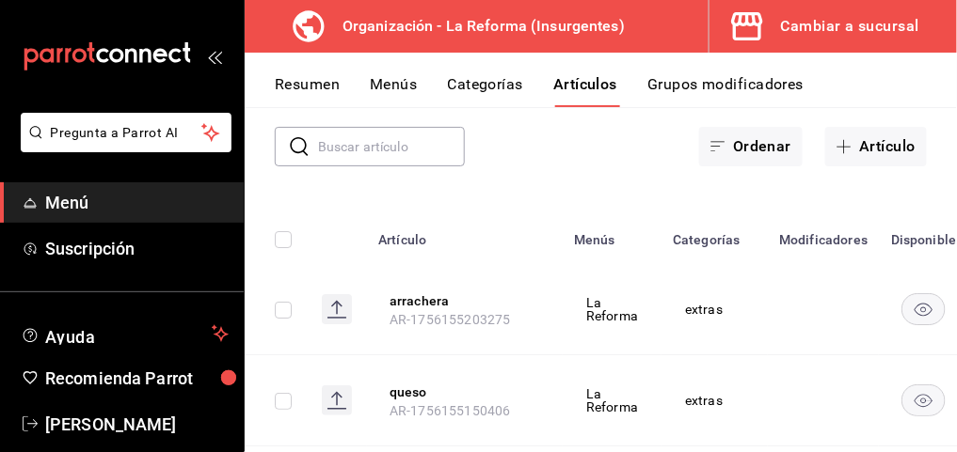
scroll to position [192, 0]
click at [836, 144] on icon "button" at bounding box center [843, 145] width 15 height 15
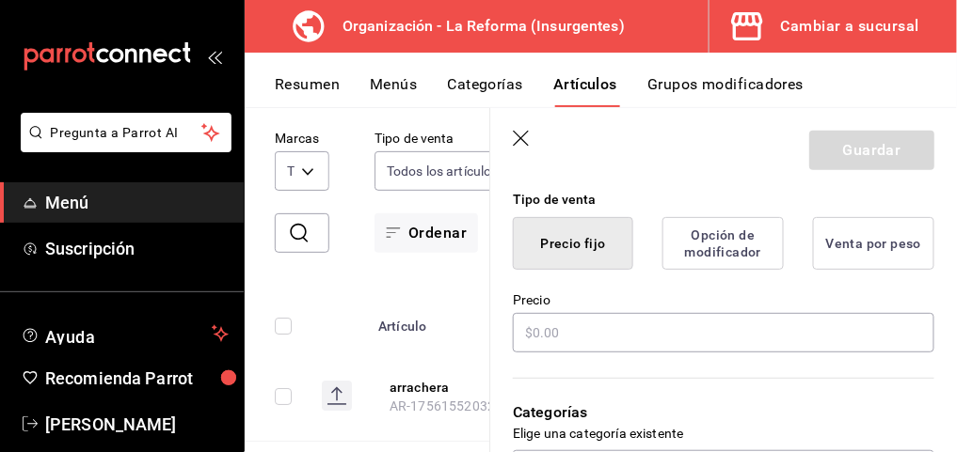
scroll to position [462, 0]
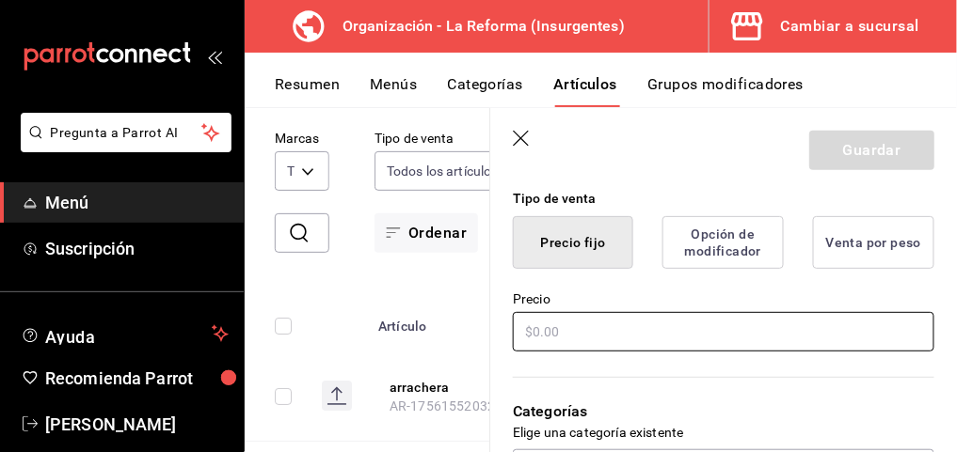
type input "limonada"
click at [595, 334] on input "text" at bounding box center [723, 332] width 421 height 40
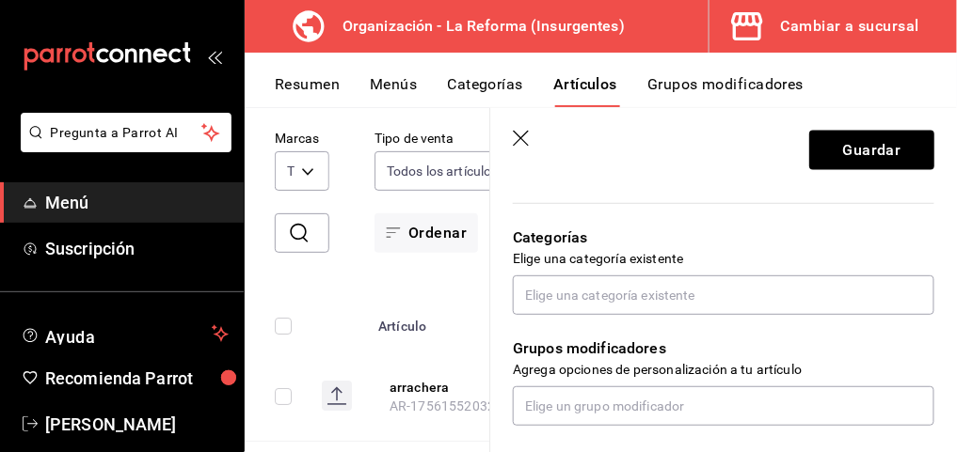
scroll to position [689, 0]
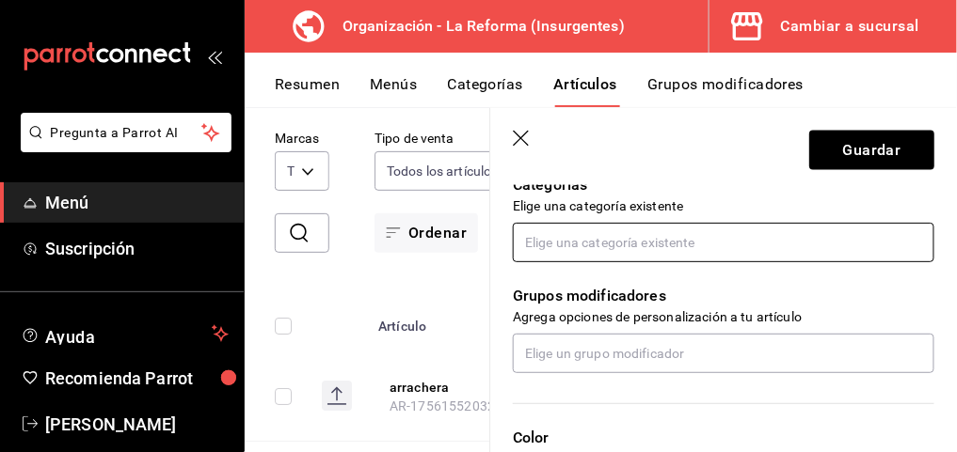
type input "$45.00"
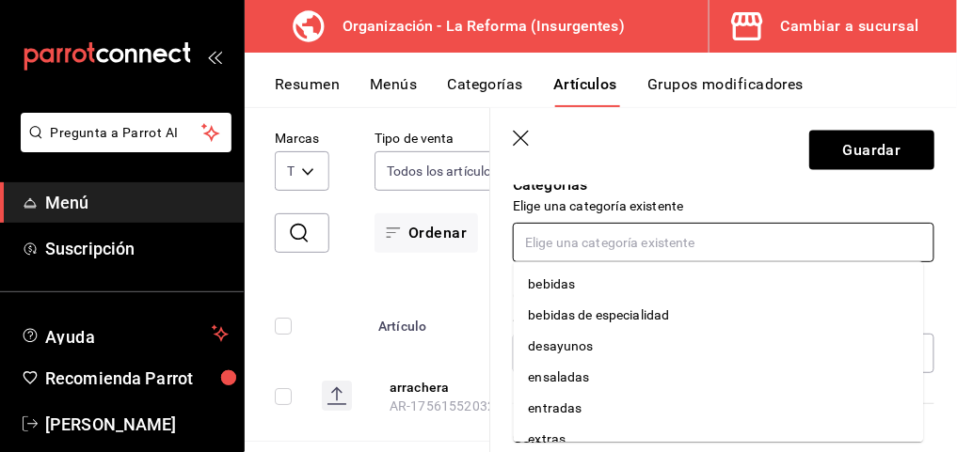
click at [592, 246] on input "text" at bounding box center [723, 243] width 421 height 40
click at [572, 276] on li "bebidas" at bounding box center [719, 284] width 410 height 31
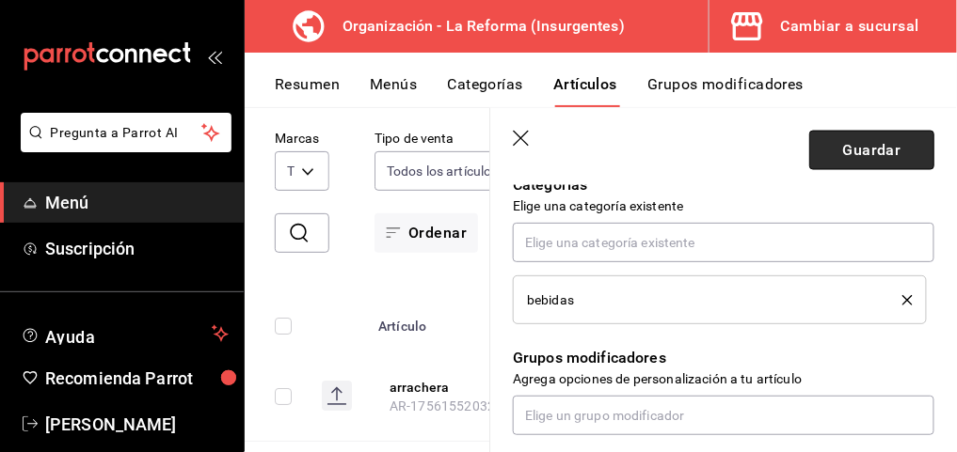
click at [850, 157] on button "Guardar" at bounding box center [871, 151] width 125 height 40
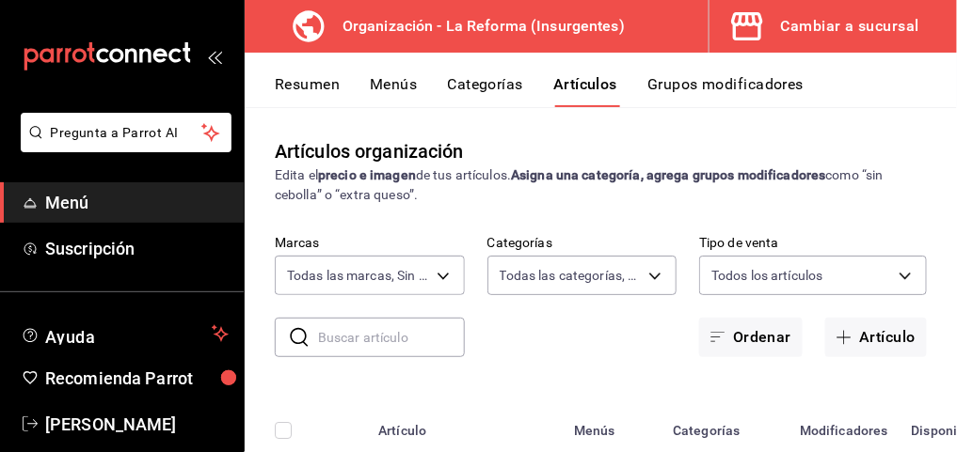
click at [640, 20] on div "Organización - La Reforma (Insurgentes) Cambiar a sucursal" at bounding box center [601, 26] width 712 height 53
click at [943, 41] on div "Organización - La Reforma (Insurgentes) Cambiar a sucursal" at bounding box center [601, 26] width 712 height 53
click at [819, 27] on div "Cambiar a sucursal" at bounding box center [850, 26] width 138 height 26
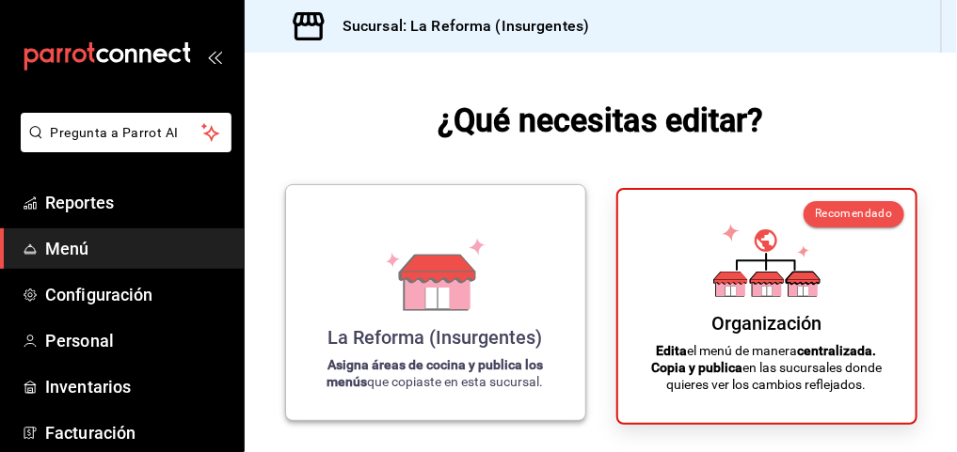
click at [490, 257] on div "La Reforma (Insurgentes) Asigna áreas de cocina y publica los menús que copiast…" at bounding box center [436, 302] width 254 height 205
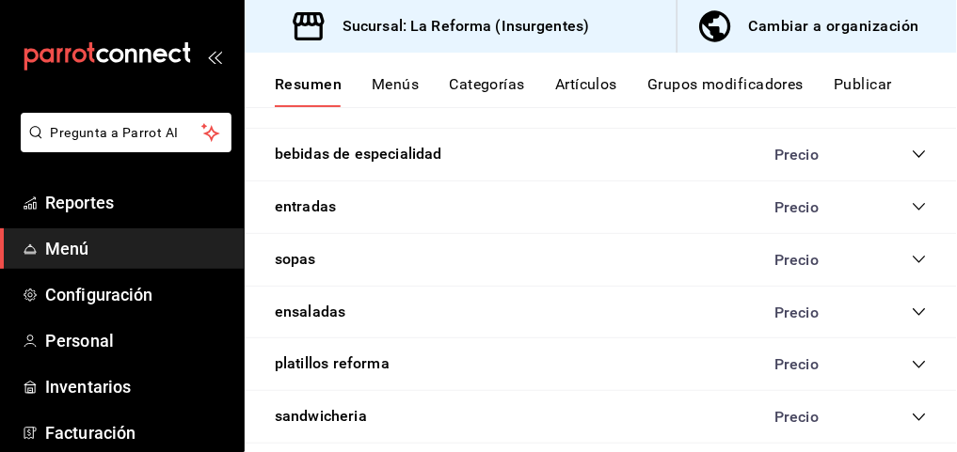
scroll to position [1064, 0]
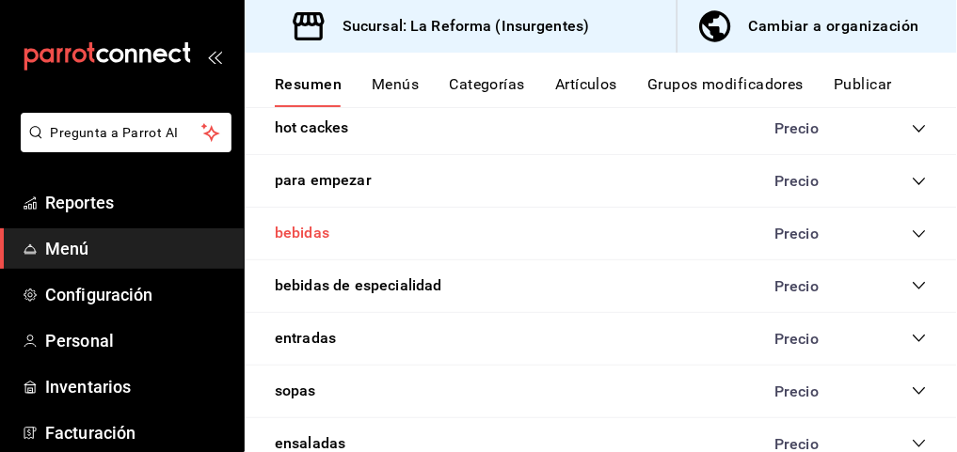
click at [300, 223] on button "bebidas" at bounding box center [302, 234] width 55 height 22
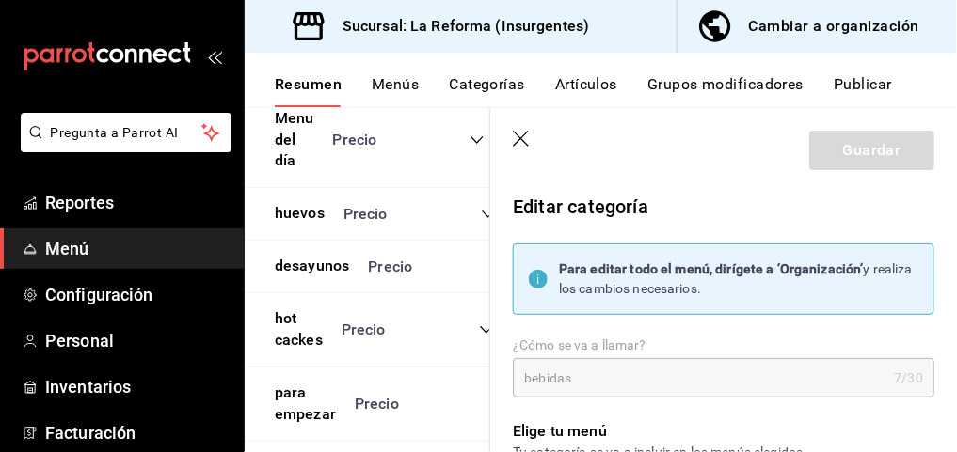
scroll to position [1363, 0]
